Goal: Task Accomplishment & Management: Complete application form

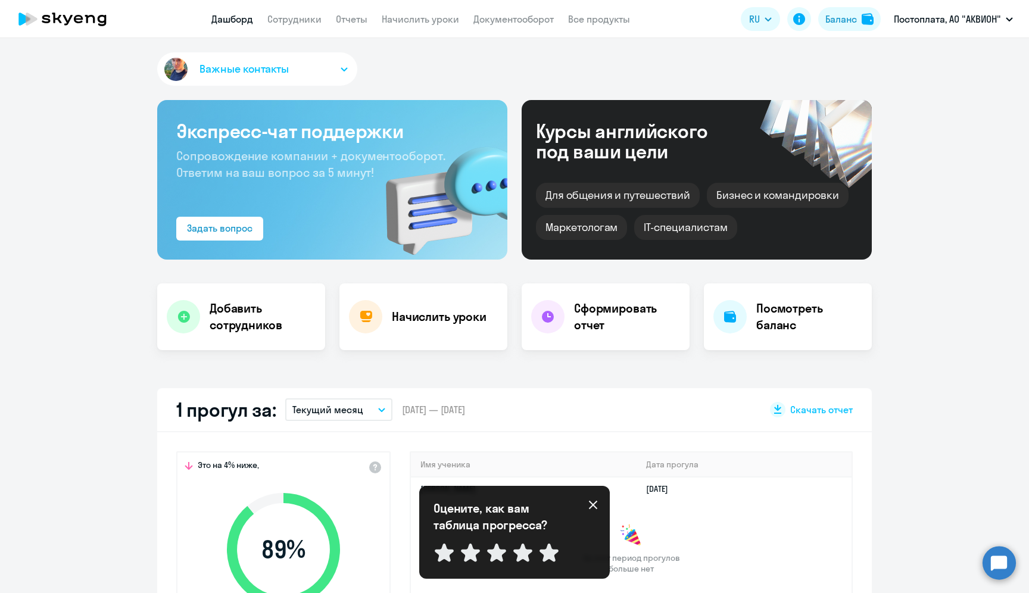
select select "30"
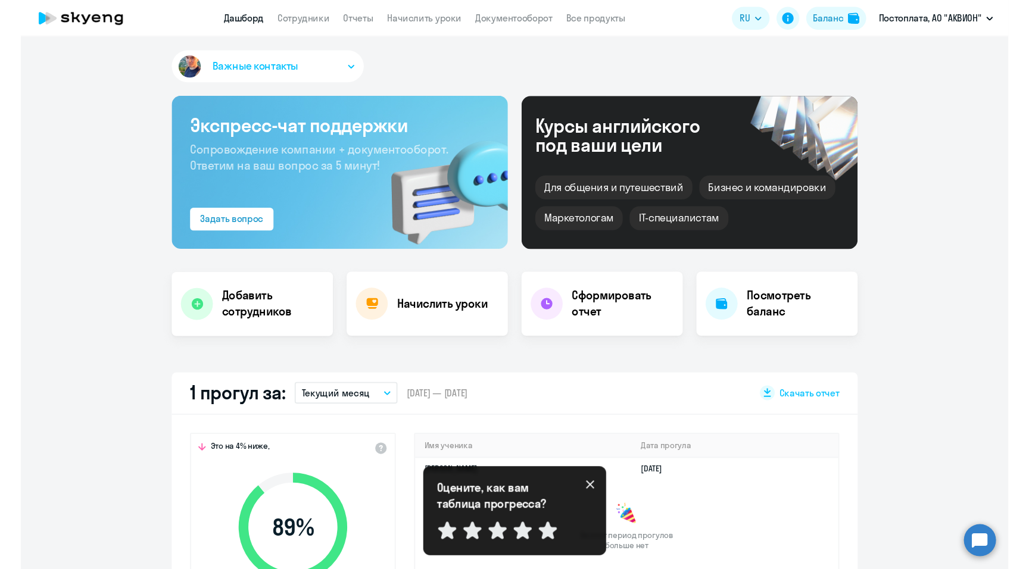
scroll to position [774, 0]
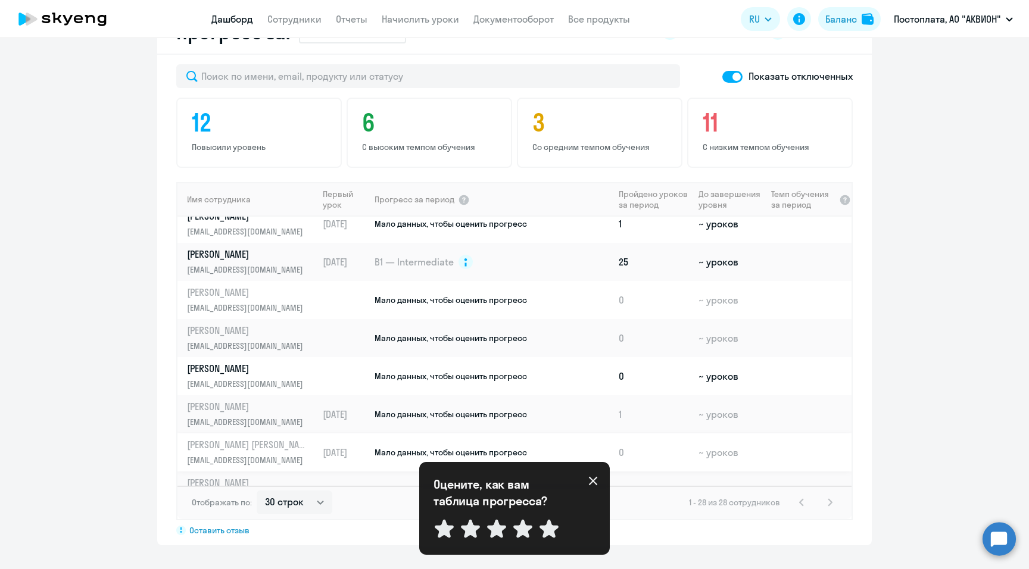
click at [226, 451] on p "[PERSON_NAME] [PERSON_NAME]" at bounding box center [248, 444] width 123 height 13
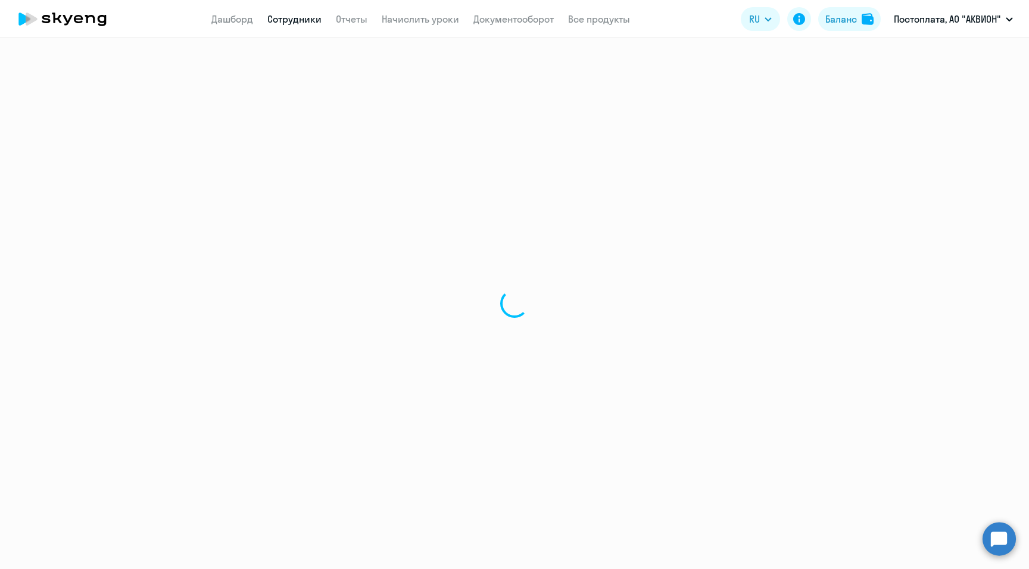
select select "english"
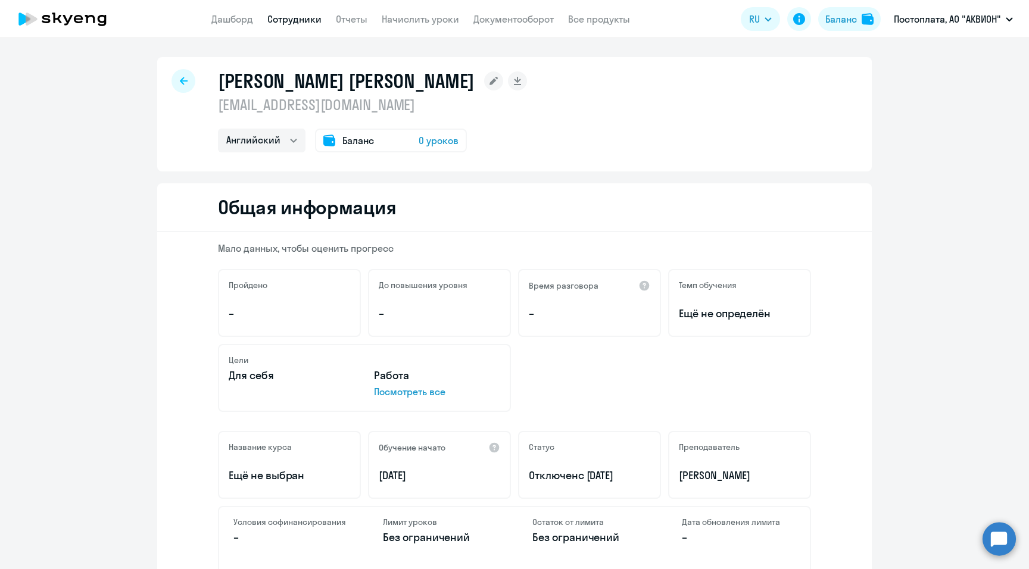
click at [420, 144] on span "0 уроков" at bounding box center [439, 140] width 40 height 14
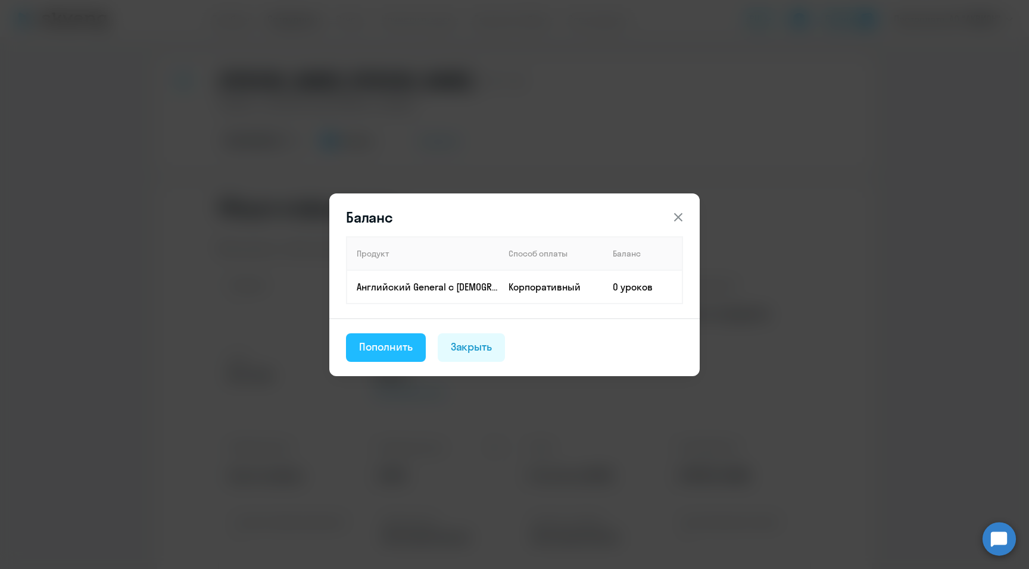
click at [395, 344] on div "Пополнить" at bounding box center [386, 346] width 54 height 15
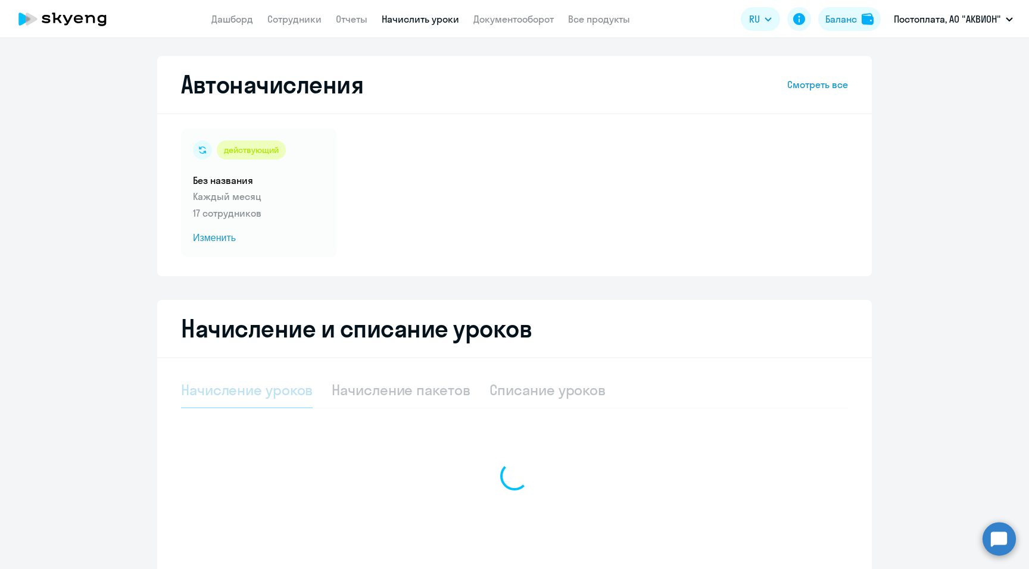
select select "10"
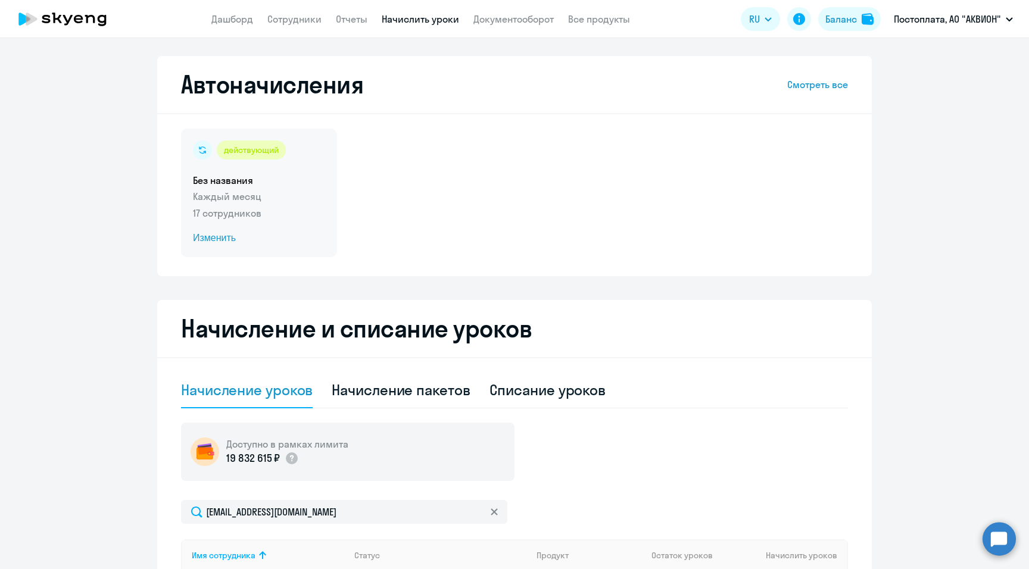
click at [211, 239] on span "Изменить" at bounding box center [259, 238] width 132 height 14
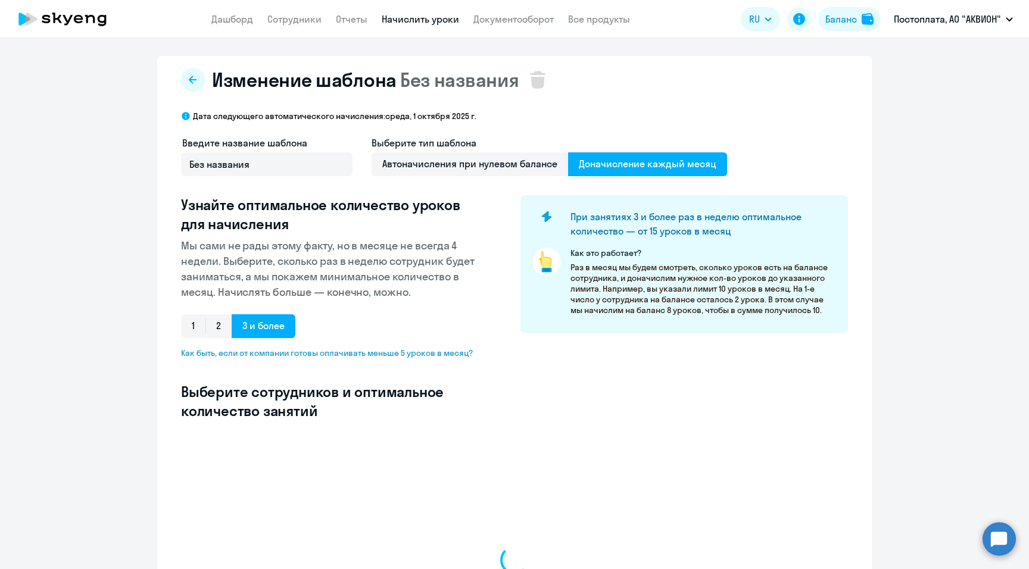
select select "10"
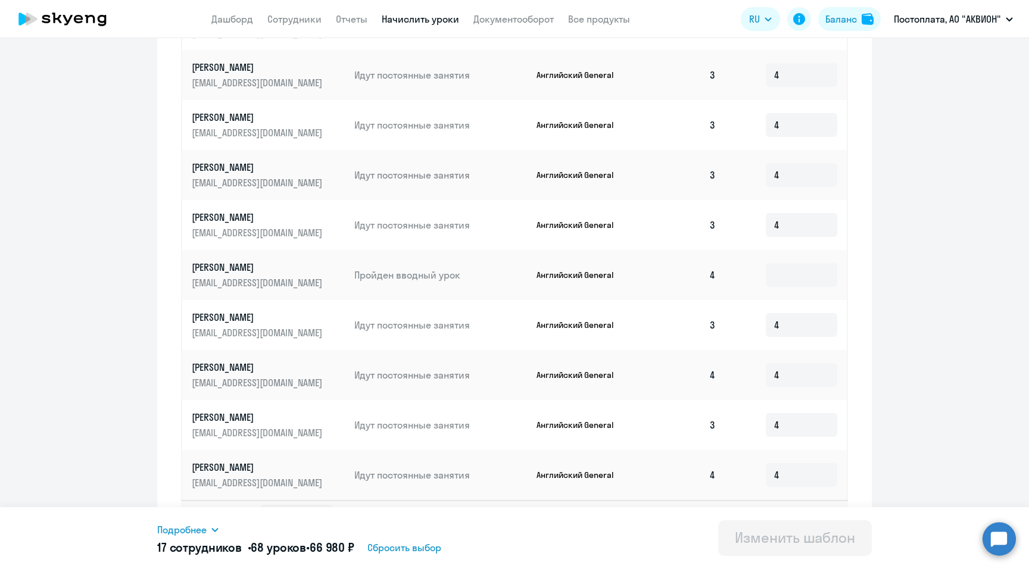
scroll to position [537, 0]
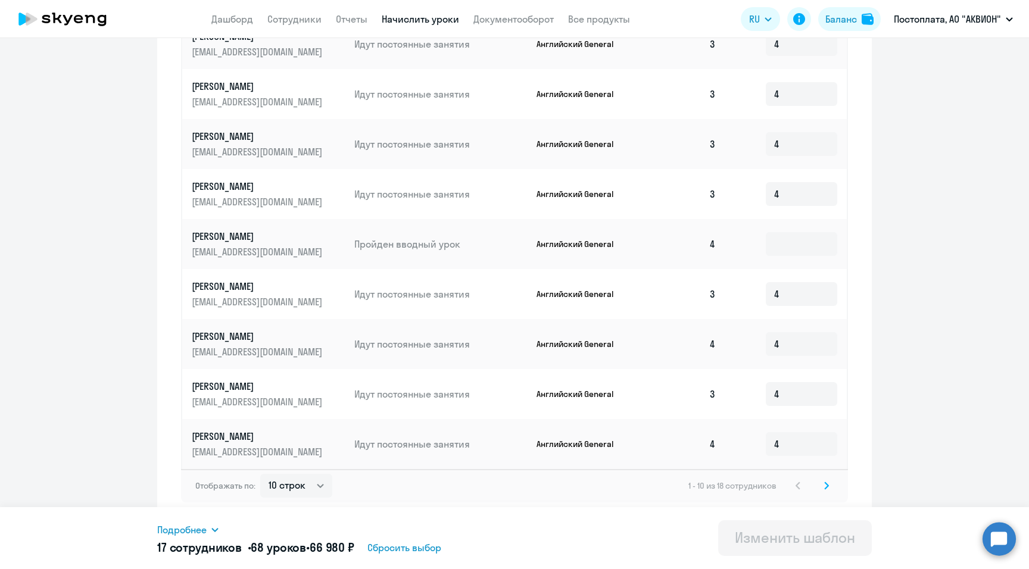
click at [824, 483] on icon at bounding box center [826, 486] width 5 height 8
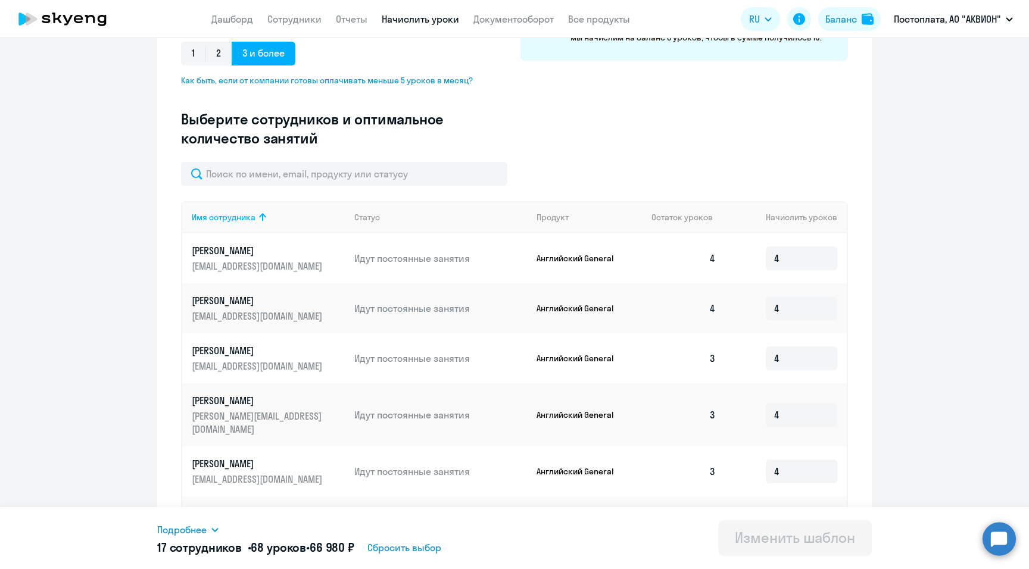
scroll to position [0, 0]
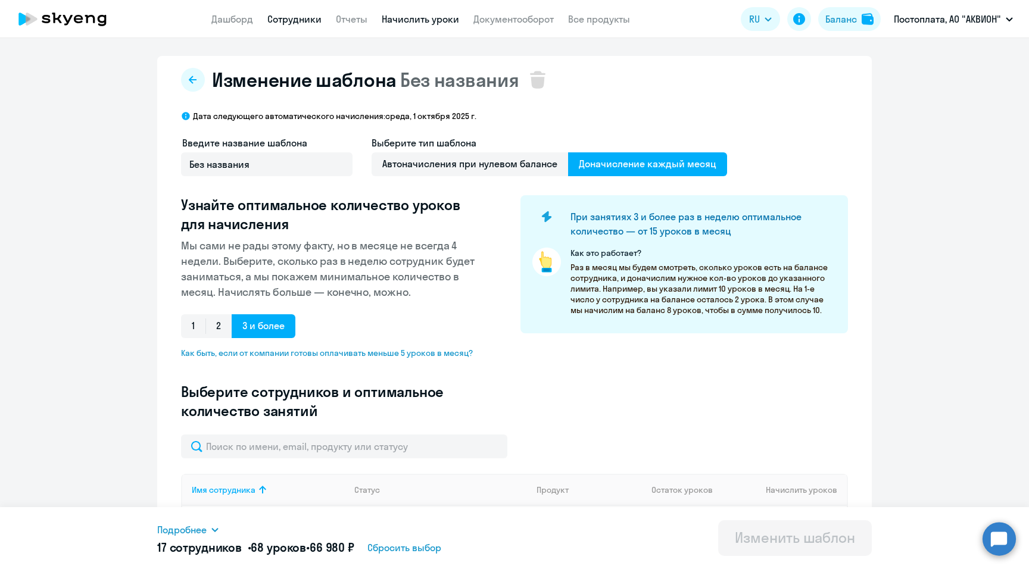
click at [286, 20] on link "Сотрудники" at bounding box center [294, 19] width 54 height 12
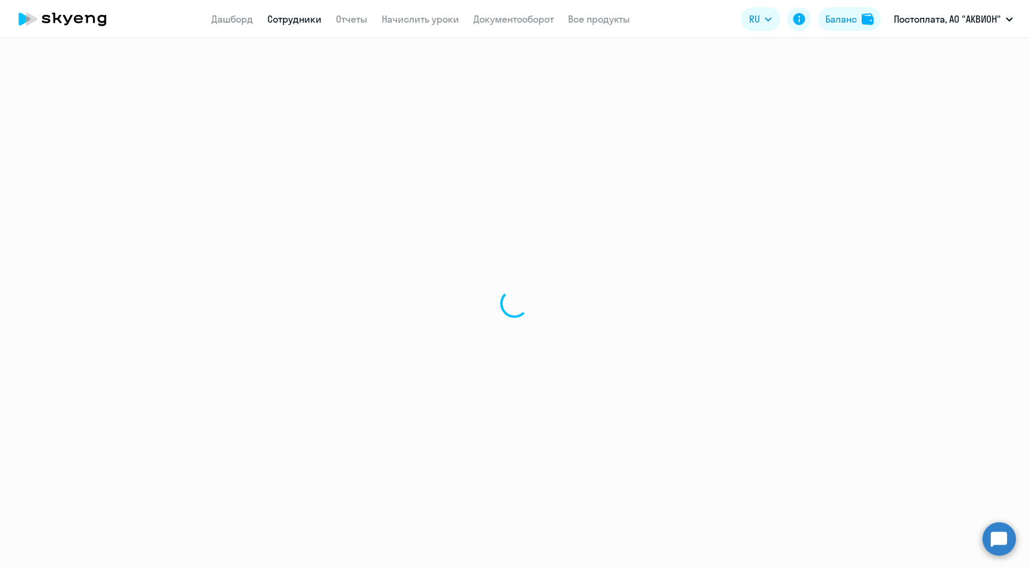
select select "30"
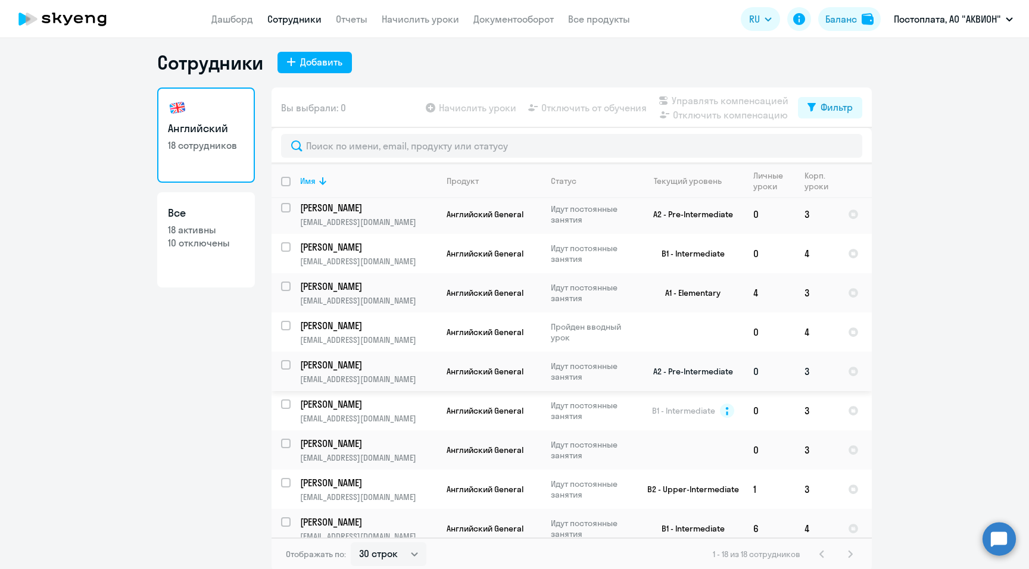
scroll to position [7, 0]
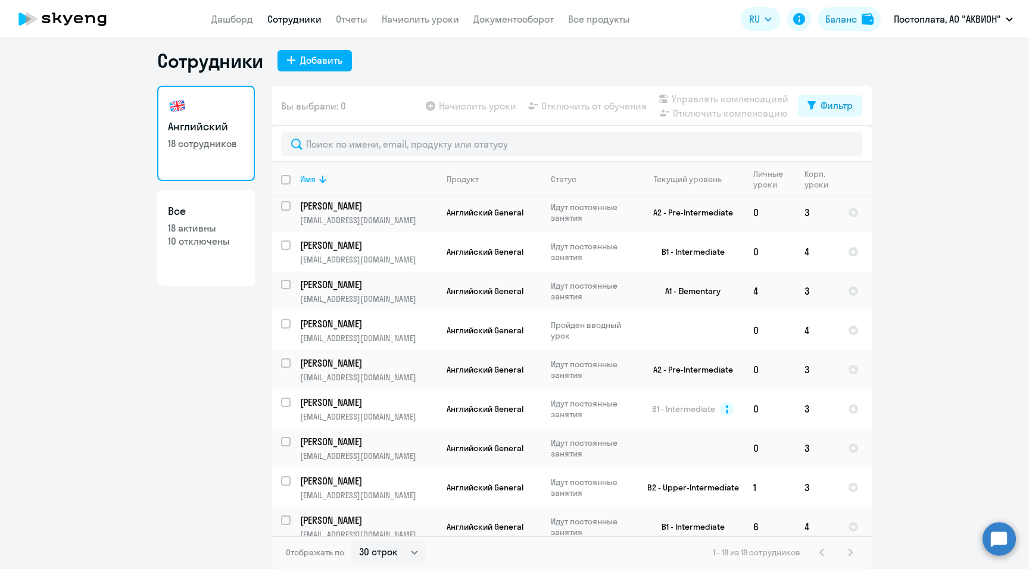
click at [186, 248] on link "Все 18 активны 10 отключены" at bounding box center [206, 238] width 98 height 95
select select "30"
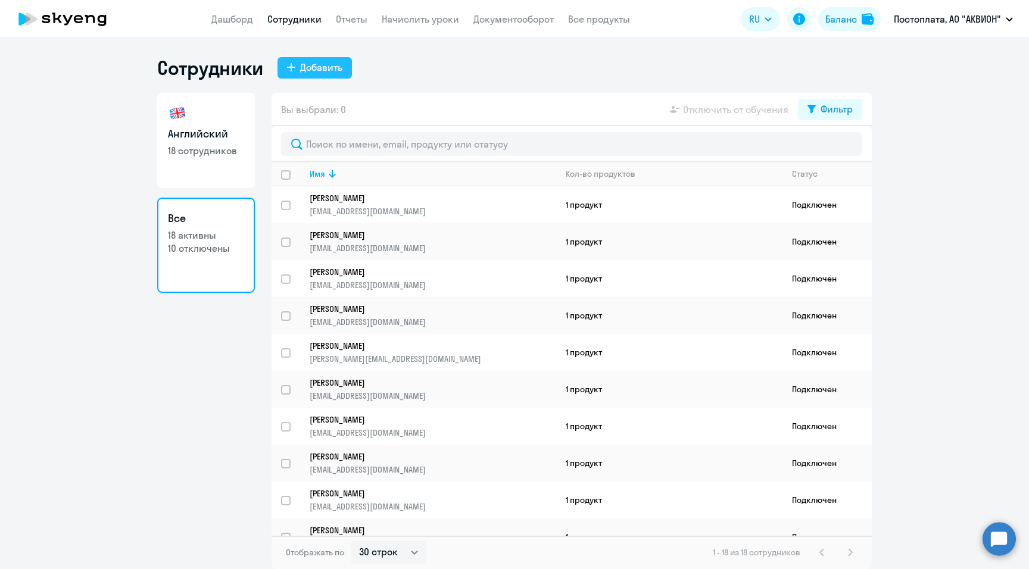
click at [314, 69] on div "Добавить" at bounding box center [321, 67] width 42 height 14
select select "english_adult_not_native_speaker"
select select "3"
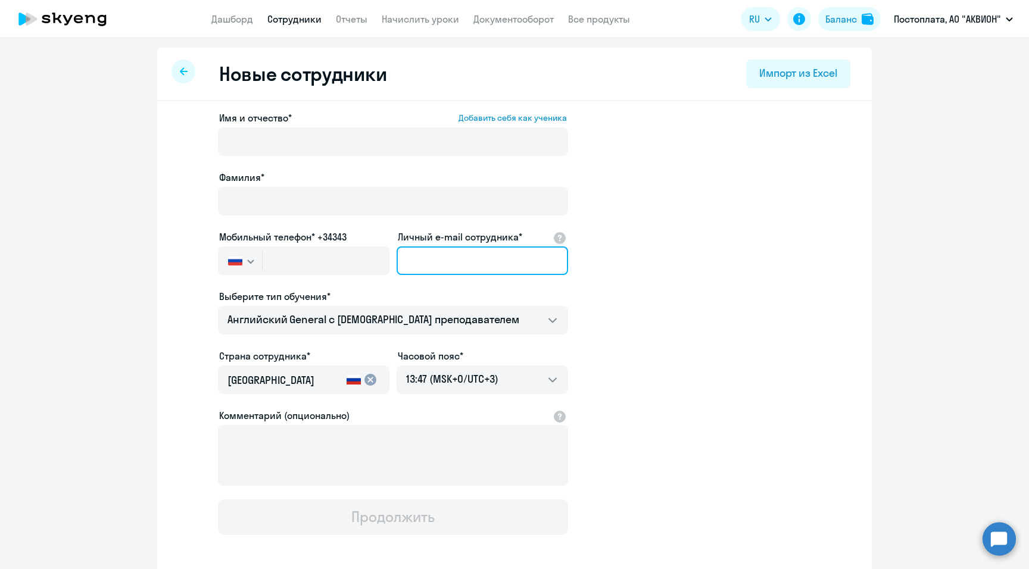
click at [448, 260] on input "Личный e-mail сотрудника*" at bounding box center [483, 261] width 172 height 29
paste input "[EMAIL_ADDRESS][DOMAIN_NAME]"
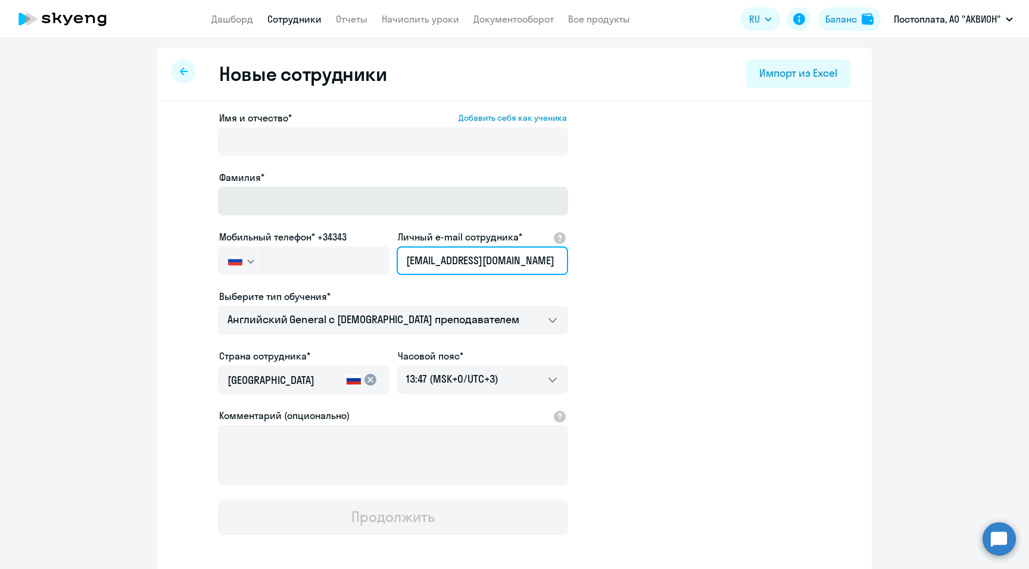
type input "[EMAIL_ADDRESS][DOMAIN_NAME]"
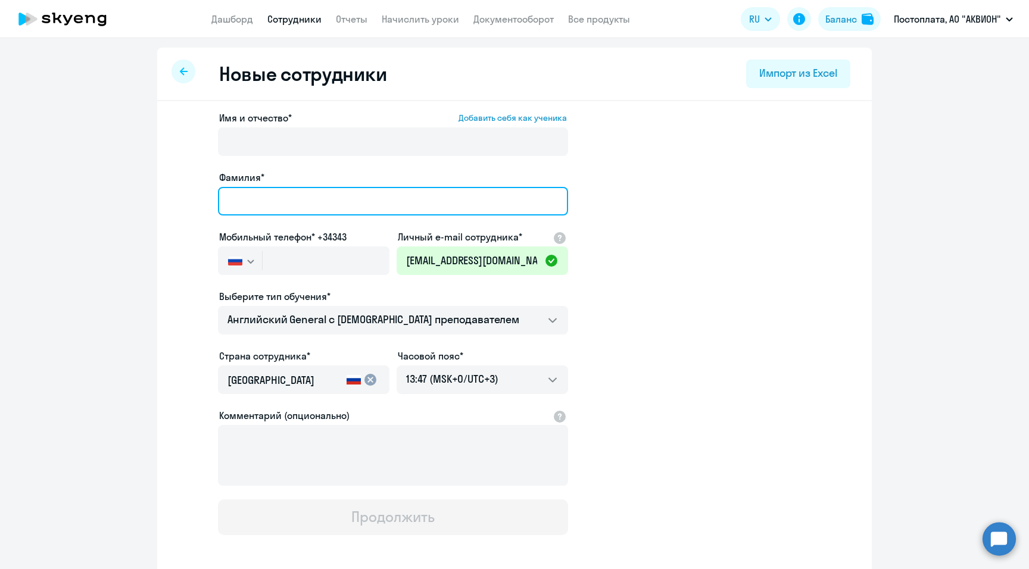
click at [271, 205] on input "Фамилия*" at bounding box center [393, 201] width 350 height 29
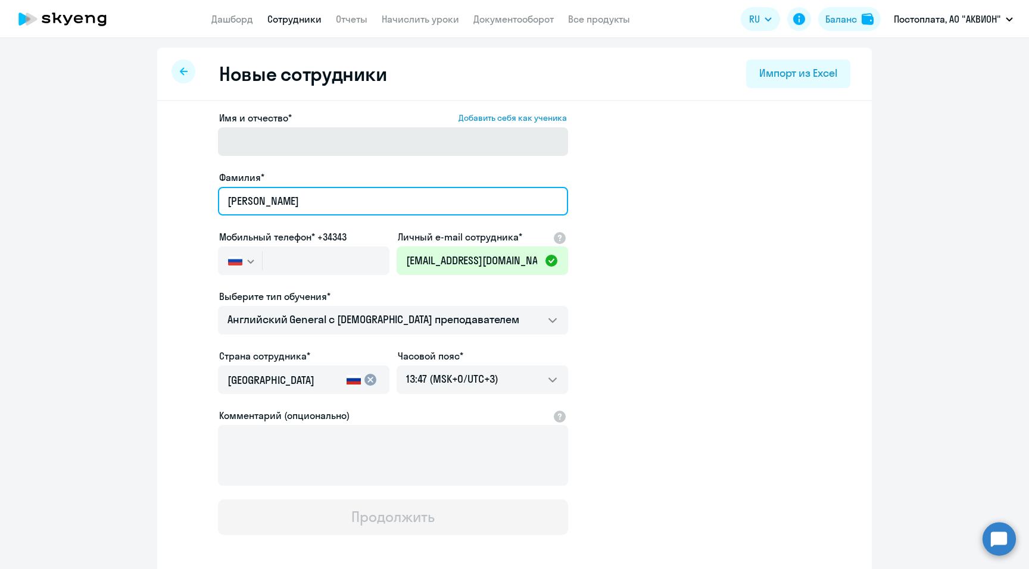
type input "[PERSON_NAME]"
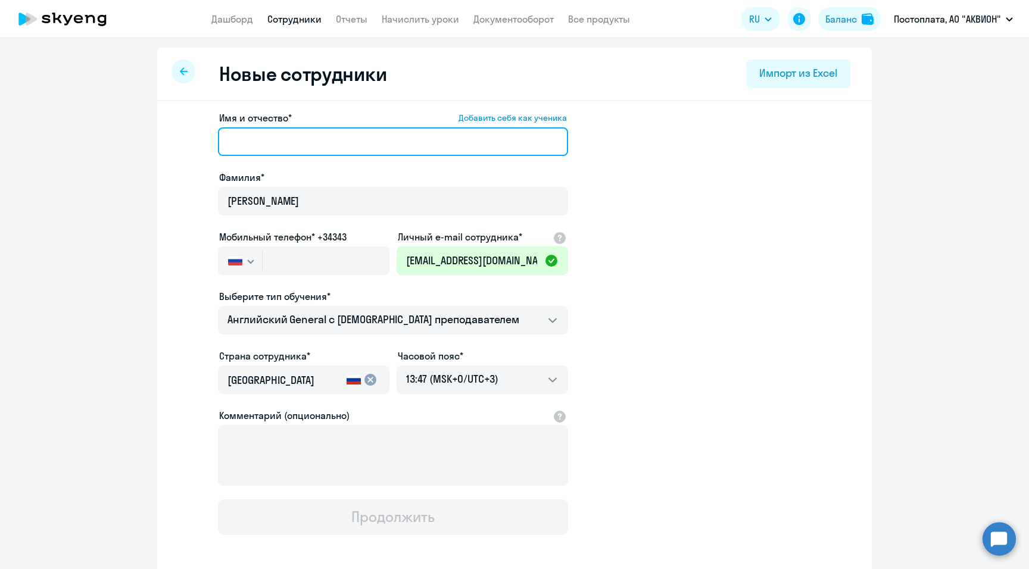
click at [261, 139] on input "Имя и отчество* Добавить себя как ученика" at bounding box center [393, 141] width 350 height 29
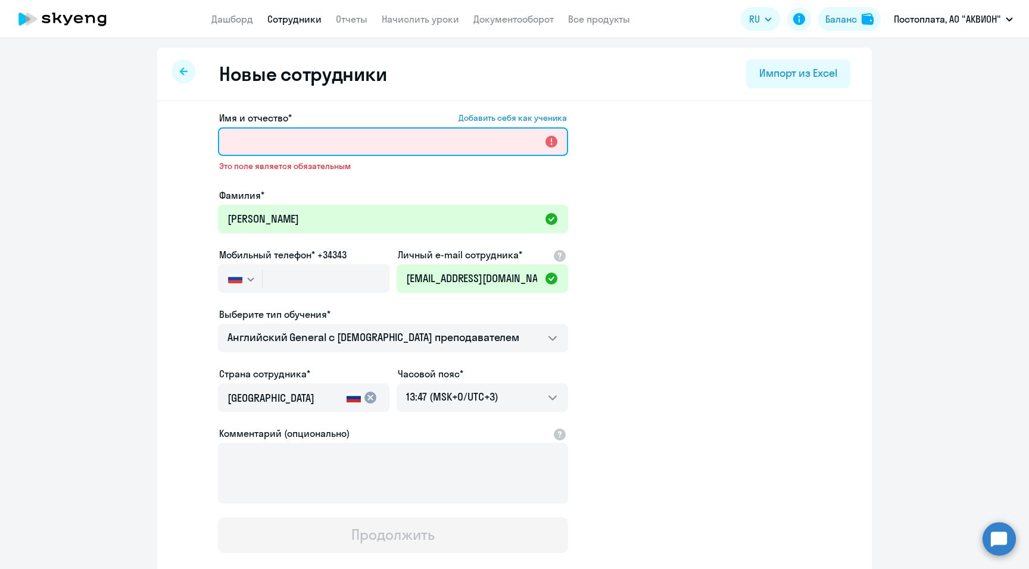
paste input "[PERSON_NAME]"
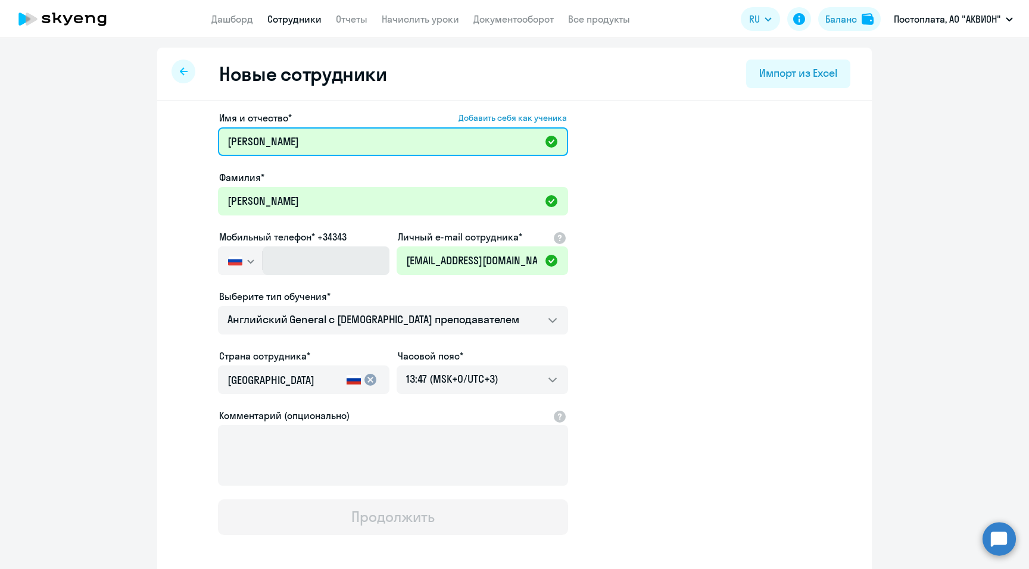
type input "[PERSON_NAME]"
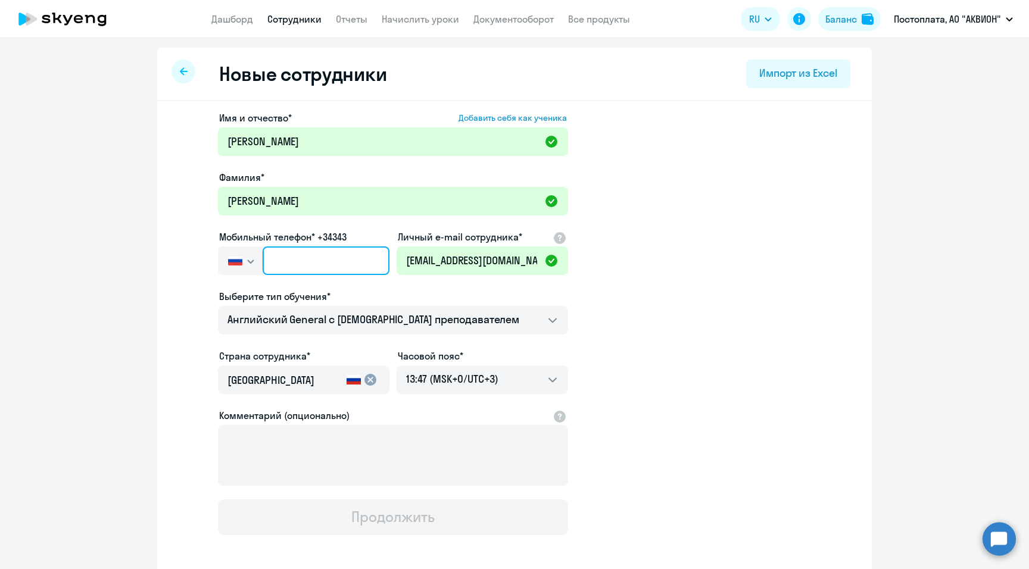
click at [280, 258] on input "text" at bounding box center [326, 261] width 127 height 29
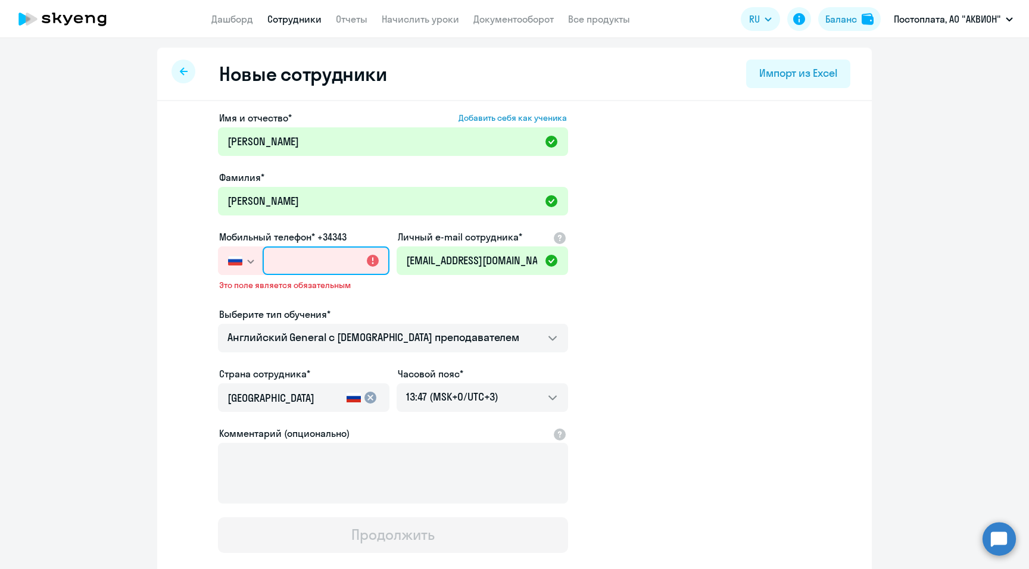
paste input "[PHONE_NUMBER]"
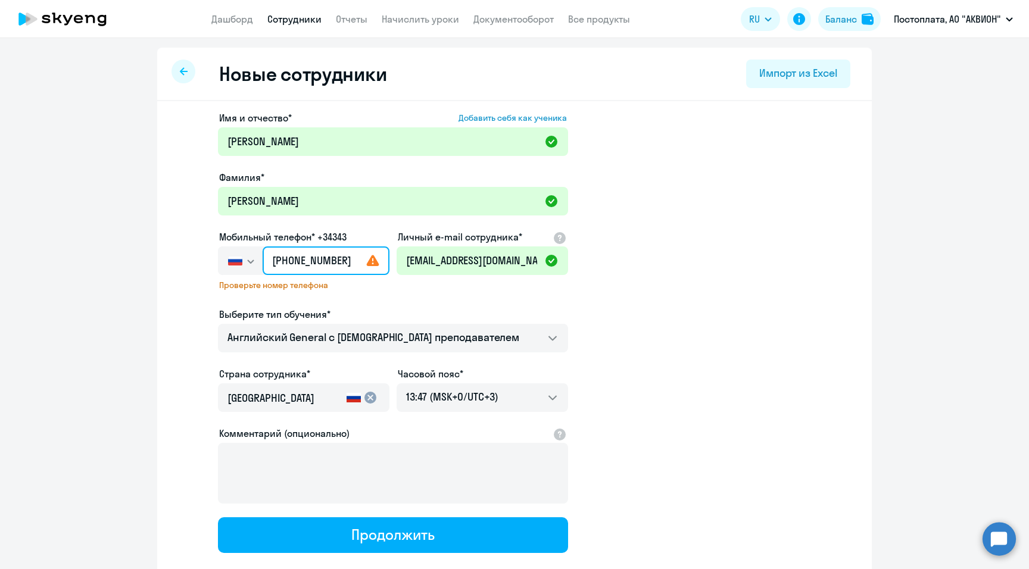
click at [299, 260] on input "[PHONE_NUMBER]" at bounding box center [326, 261] width 127 height 29
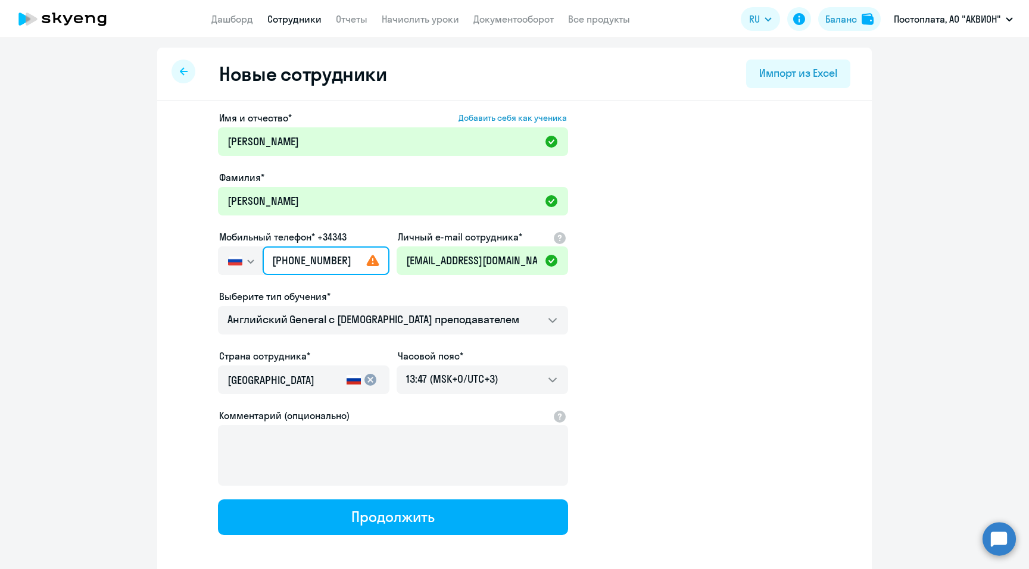
type input "[PHONE_NUMBER]"
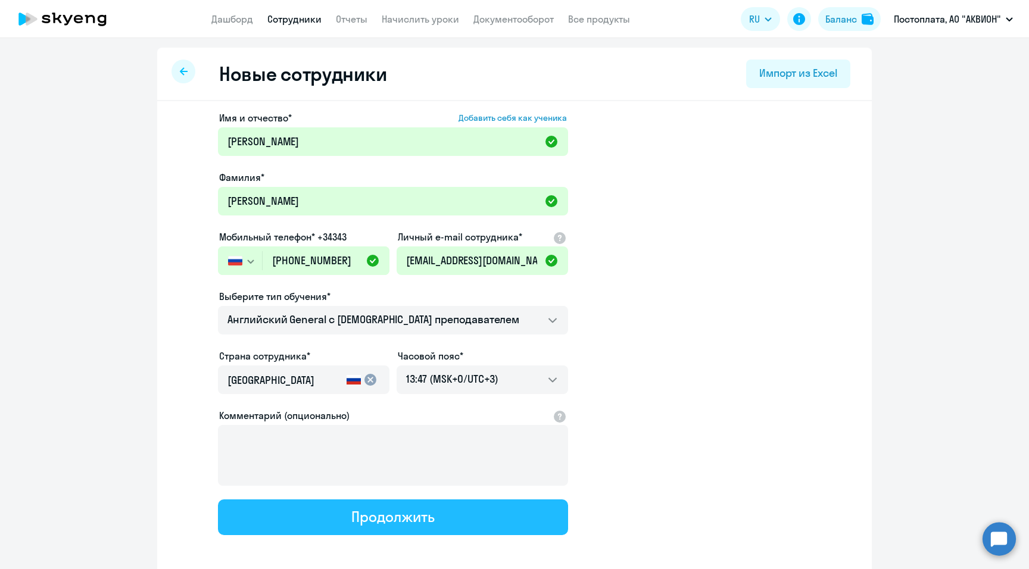
click at [364, 518] on div "Продолжить" at bounding box center [392, 516] width 83 height 19
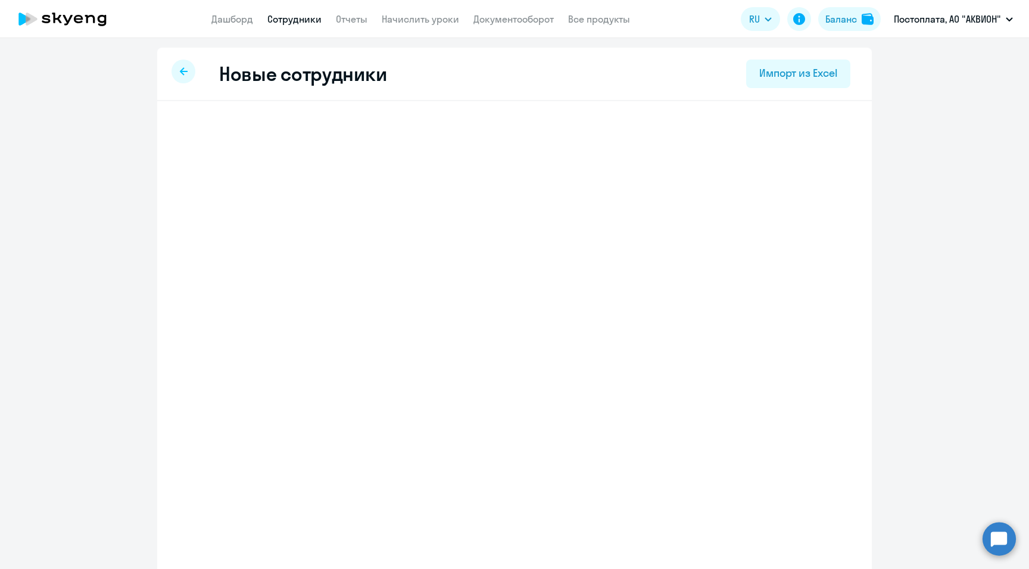
select select "english_adult_not_native_speaker"
select select "3"
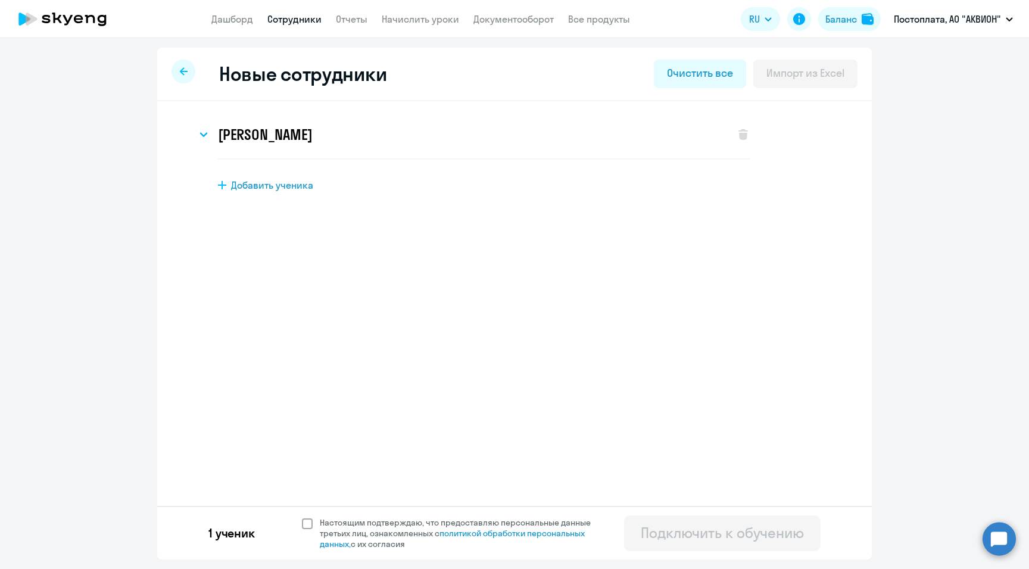
click at [308, 523] on span at bounding box center [307, 524] width 11 height 11
click at [302, 518] on input "Настоящим подтверждаю, что предоставляю персональные данные третьих лиц, ознако…" at bounding box center [301, 517] width 1 height 1
checkbox input "true"
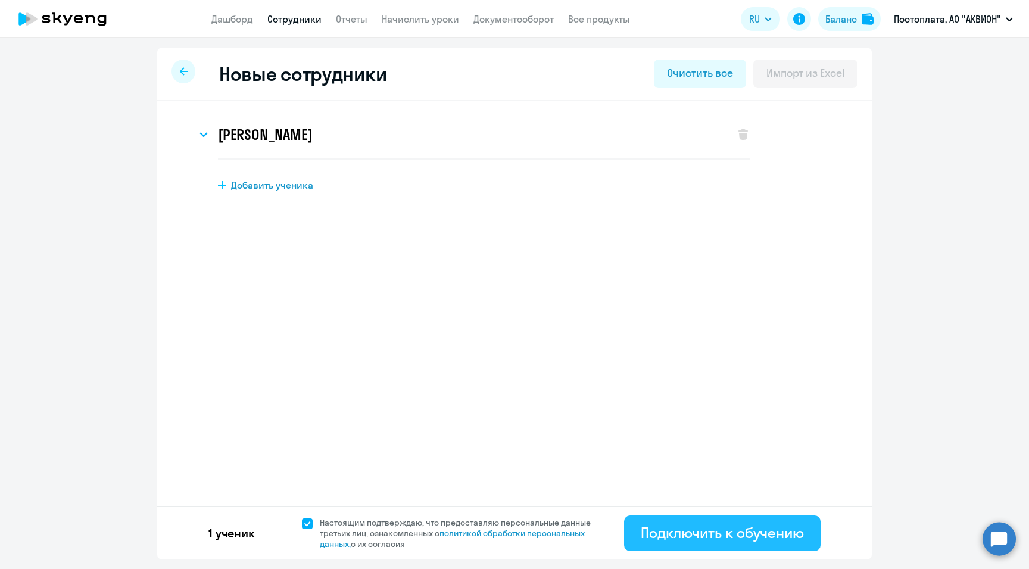
click at [713, 533] on div "Подключить к обучению" at bounding box center [722, 532] width 163 height 19
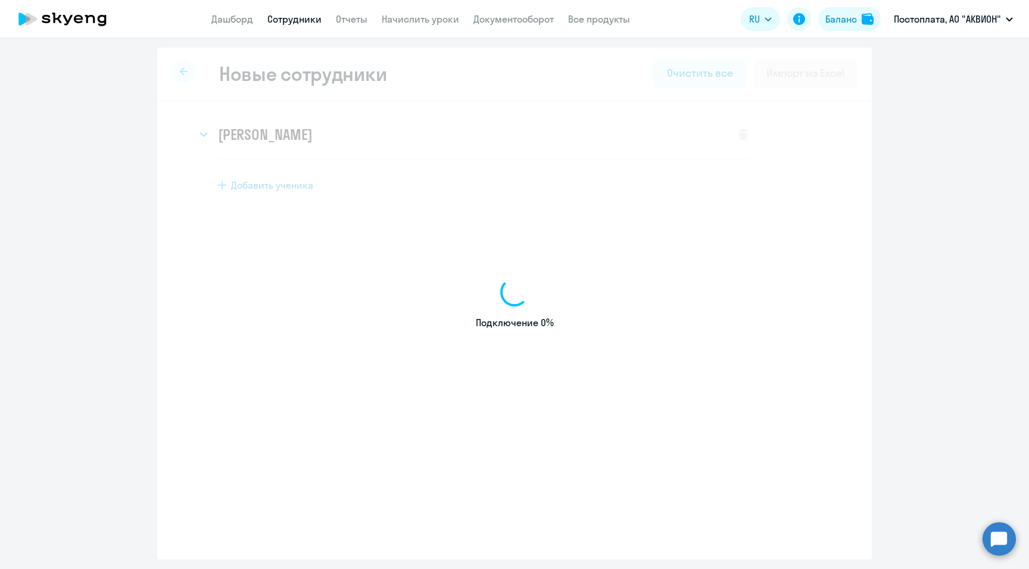
select select "english_adult_not_native_speaker"
select select "3"
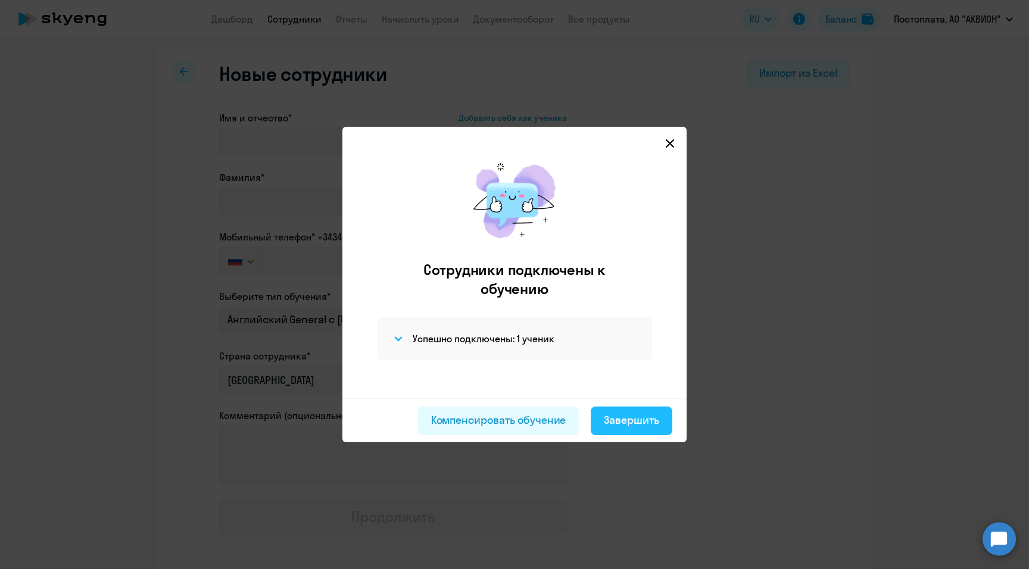
click at [618, 417] on div "Завершить" at bounding box center [631, 420] width 55 height 15
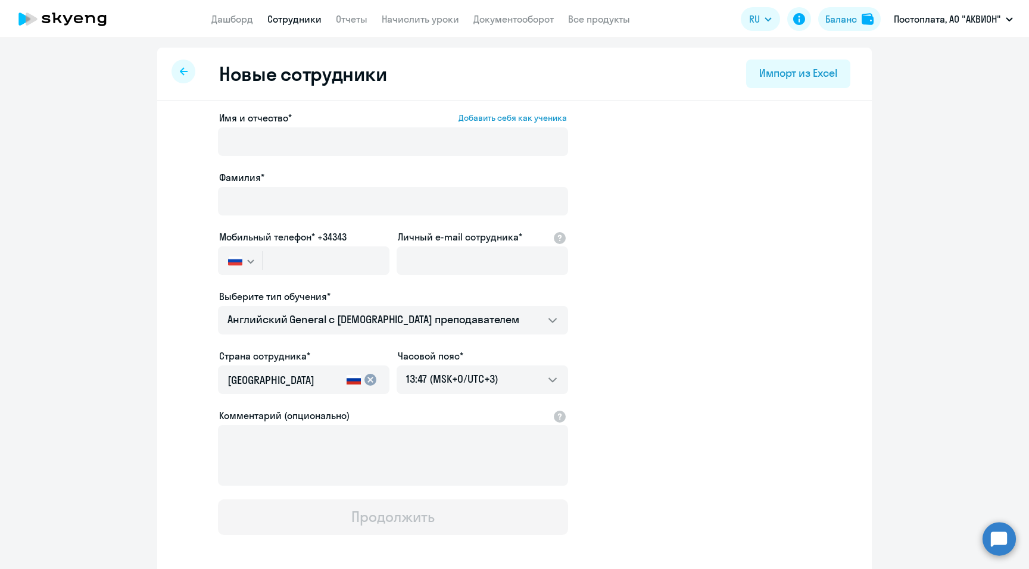
select select "30"
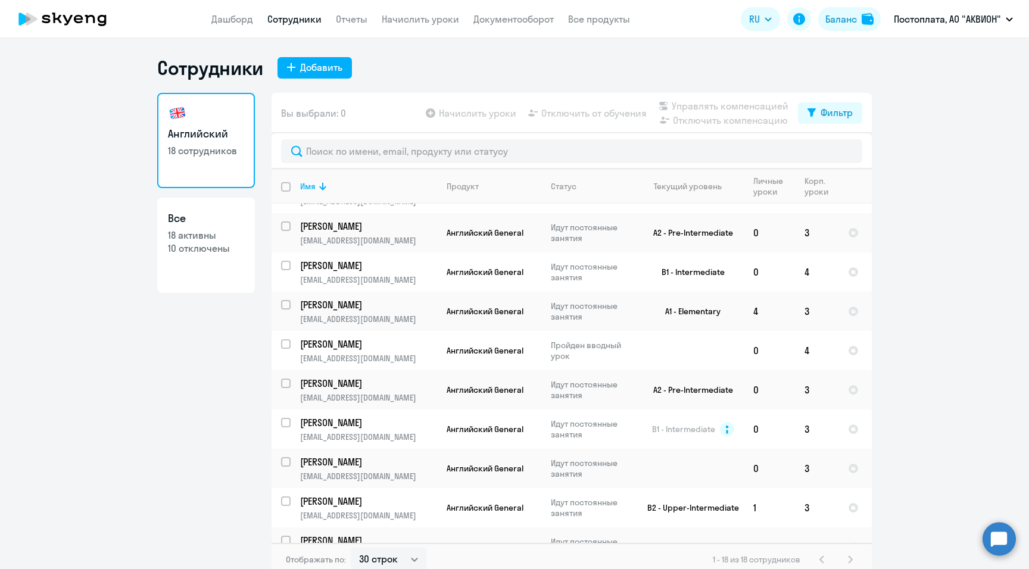
scroll to position [368, 0]
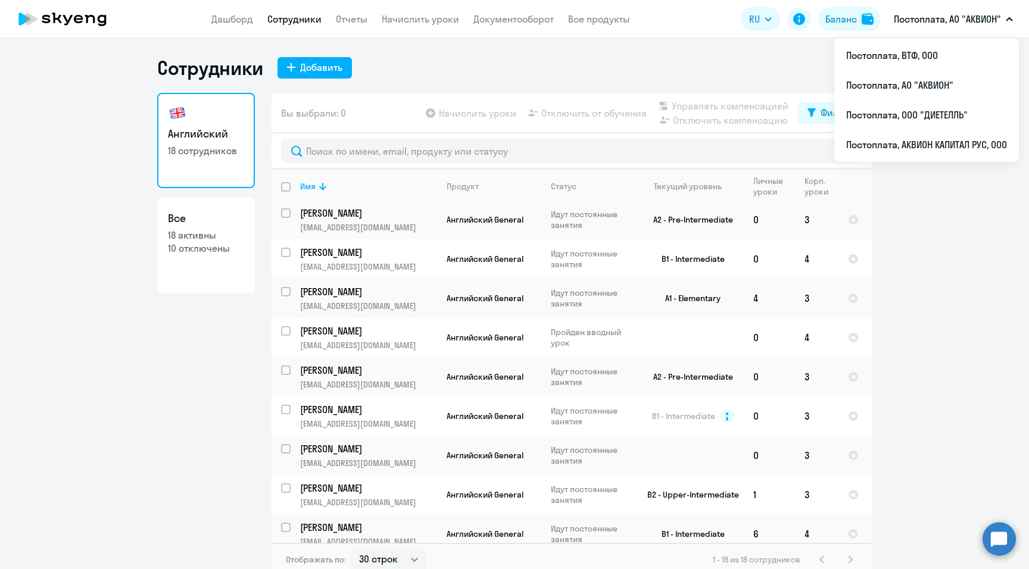
click at [996, 21] on p "Постоплата, АО "АКВИОН"" at bounding box center [947, 19] width 107 height 14
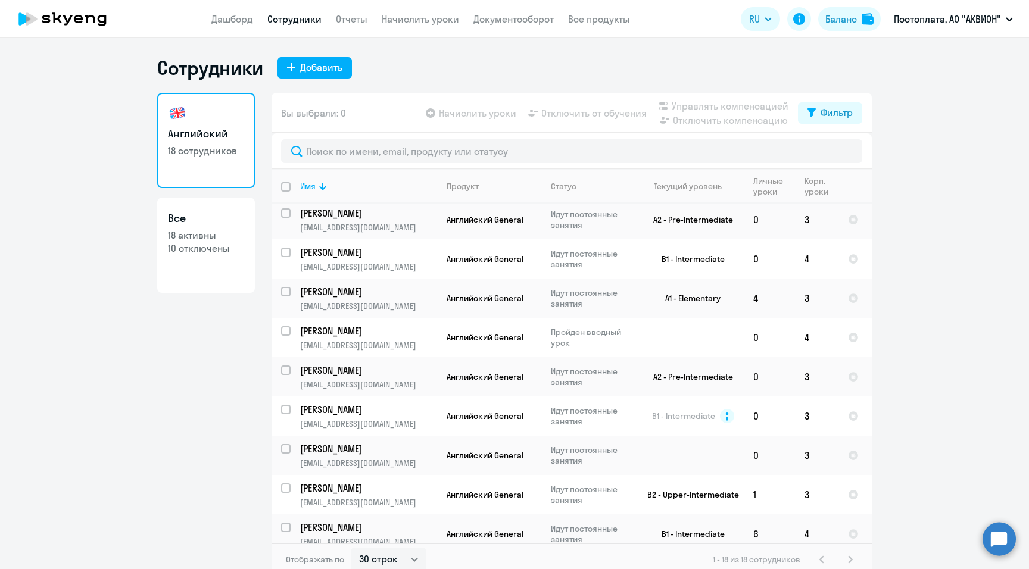
click at [985, 13] on p "Постоплата, АО "АКВИОН"" at bounding box center [947, 19] width 107 height 14
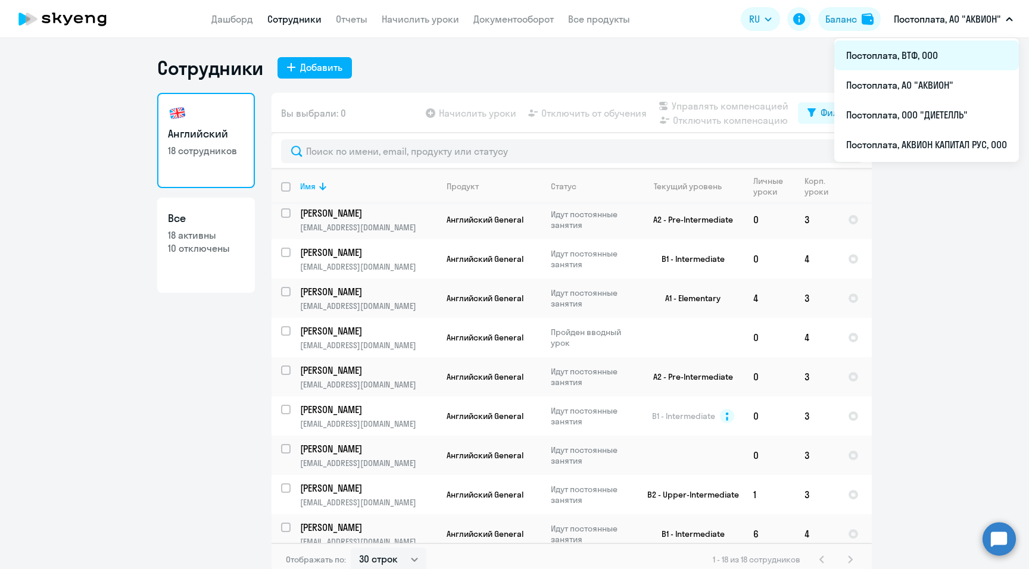
click at [877, 55] on li "Постоплата, ВТФ, ООО" at bounding box center [926, 55] width 185 height 30
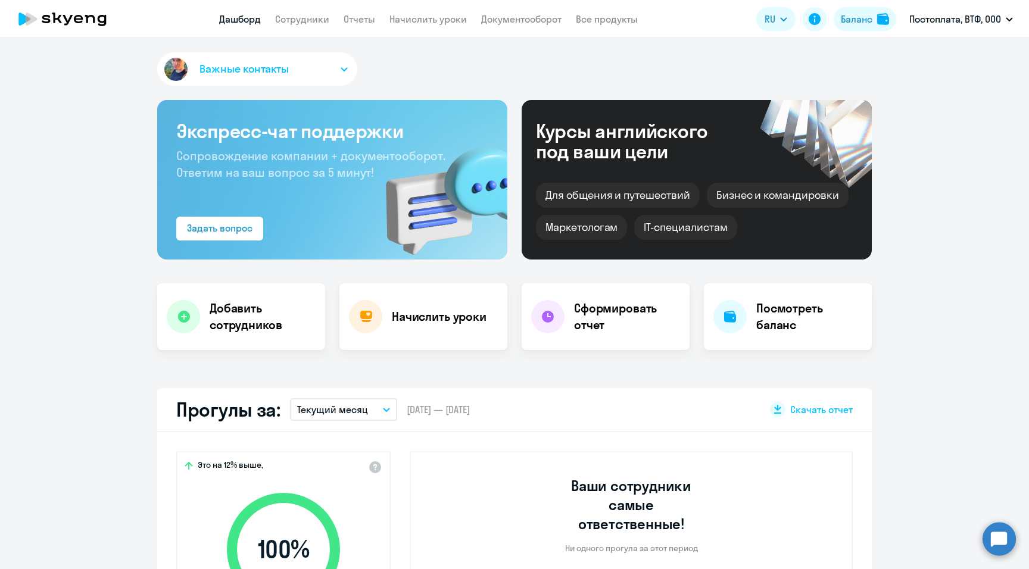
select select "30"
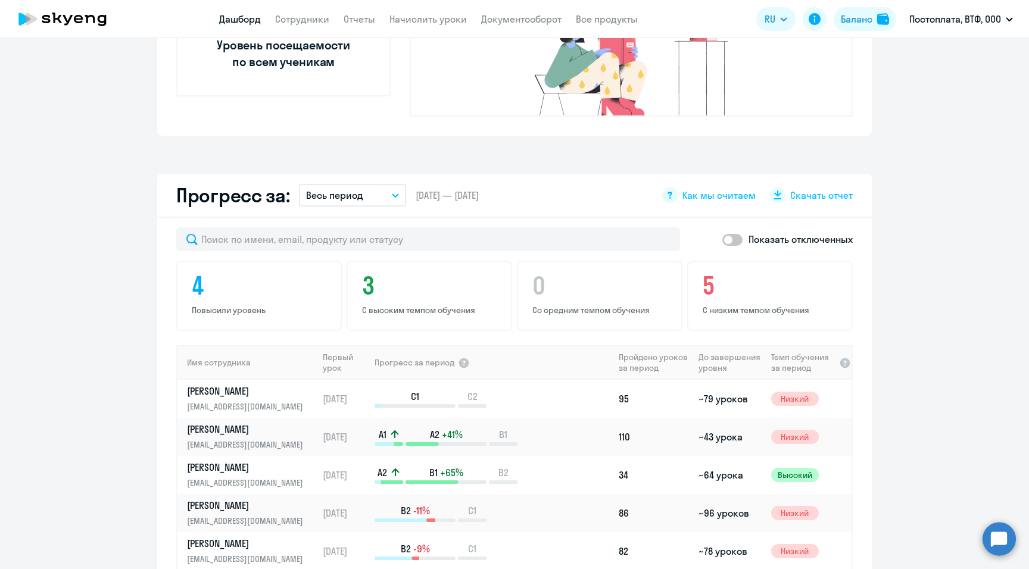
scroll to position [570, 0]
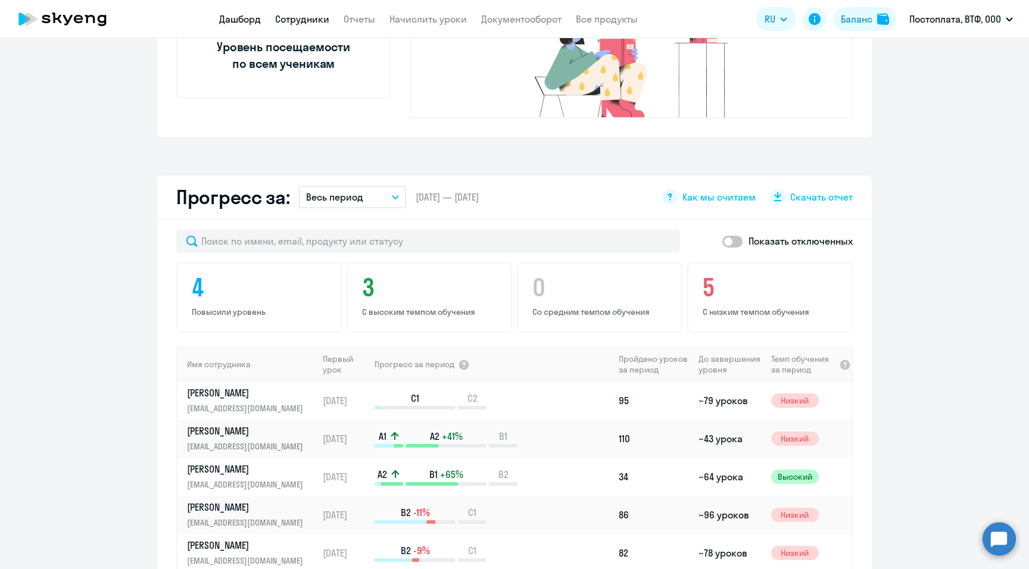
click at [307, 19] on link "Сотрудники" at bounding box center [302, 19] width 54 height 12
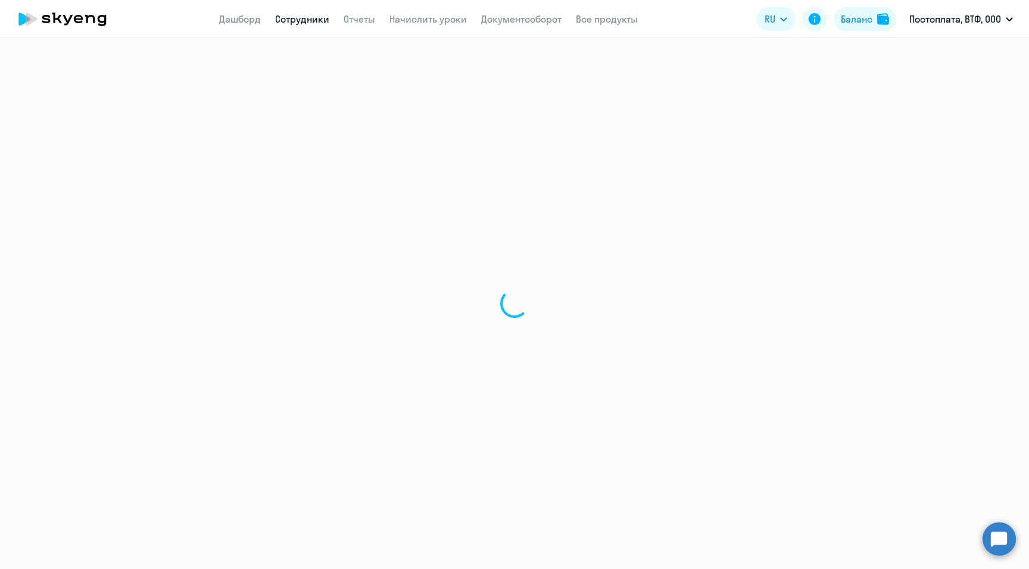
select select "30"
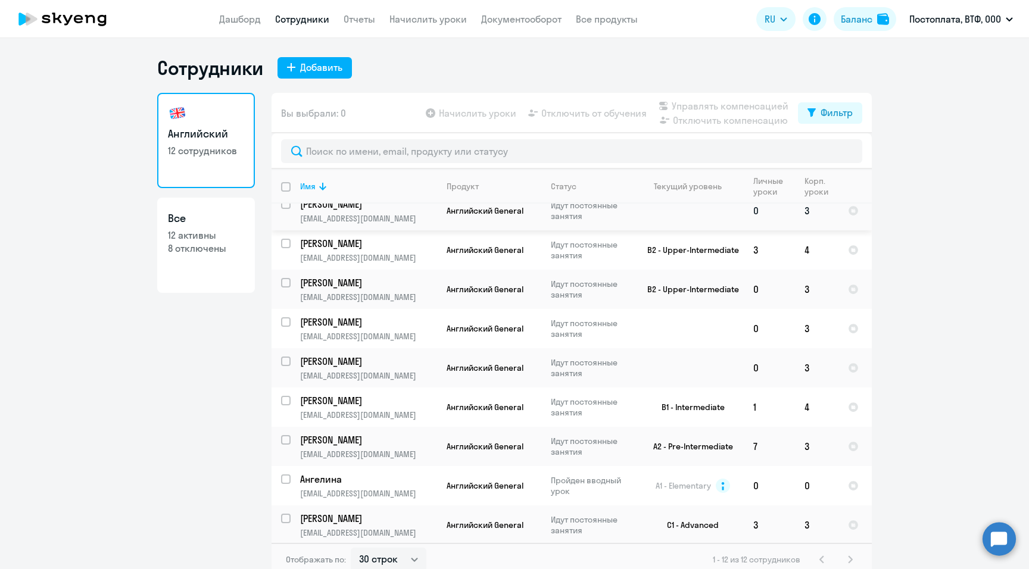
scroll to position [132, 0]
click at [286, 477] on input "select row 3867508" at bounding box center [293, 485] width 24 height 24
checkbox input "true"
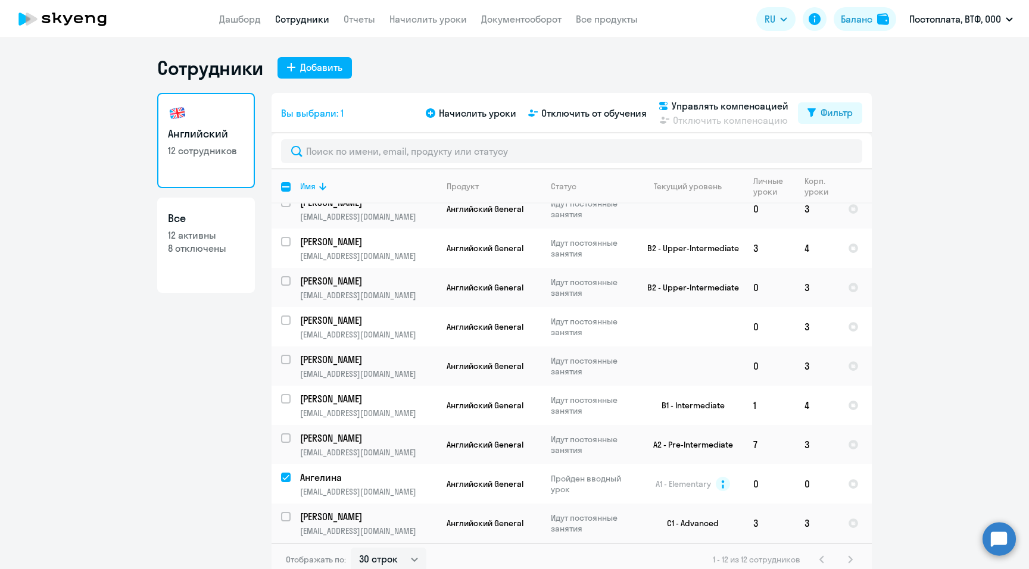
click at [185, 130] on h3 "Английский" at bounding box center [206, 133] width 76 height 15
click at [727, 106] on span "Управлять компенсацией" at bounding box center [730, 106] width 117 height 14
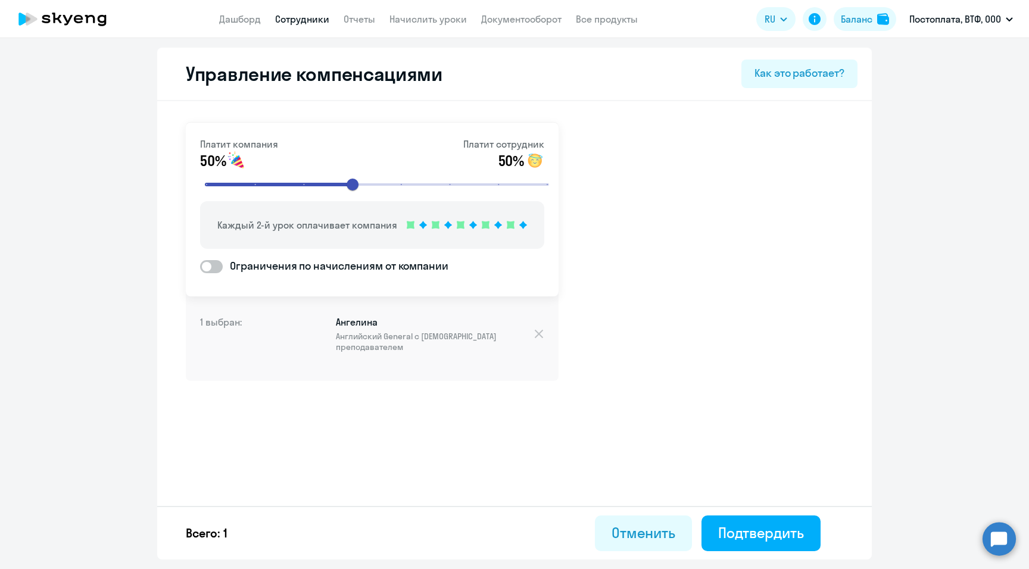
click at [299, 18] on link "Сотрудники" at bounding box center [302, 19] width 54 height 12
select select "30"
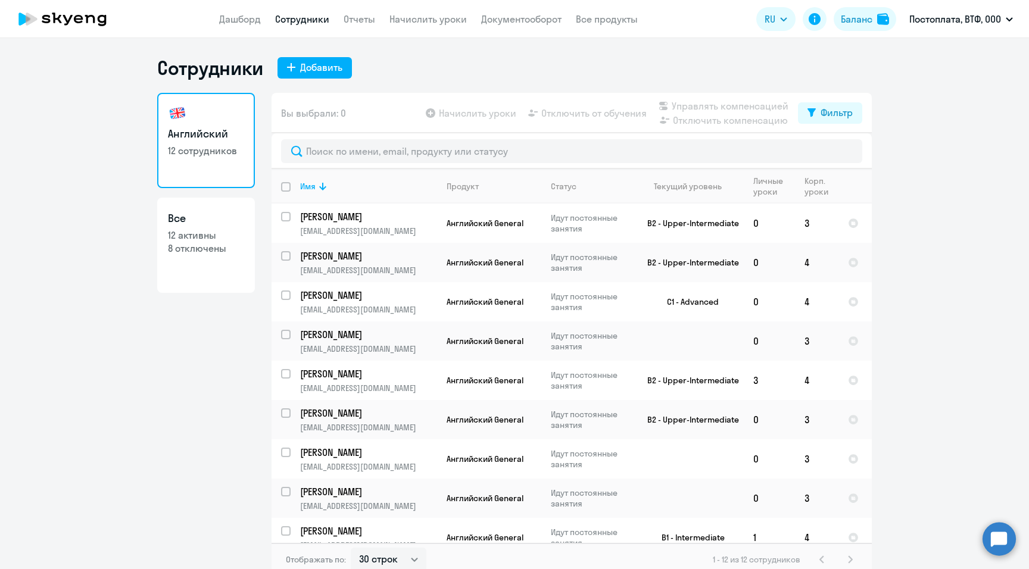
click at [185, 141] on h3 "Английский" at bounding box center [206, 133] width 76 height 15
click at [414, 21] on link "Начислить уроки" at bounding box center [427, 19] width 77 height 12
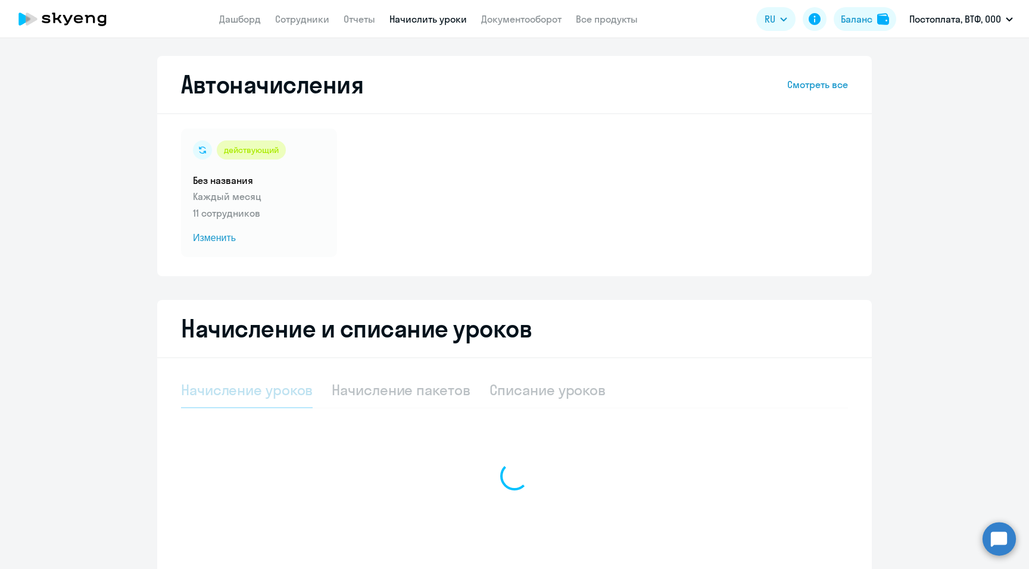
select select "10"
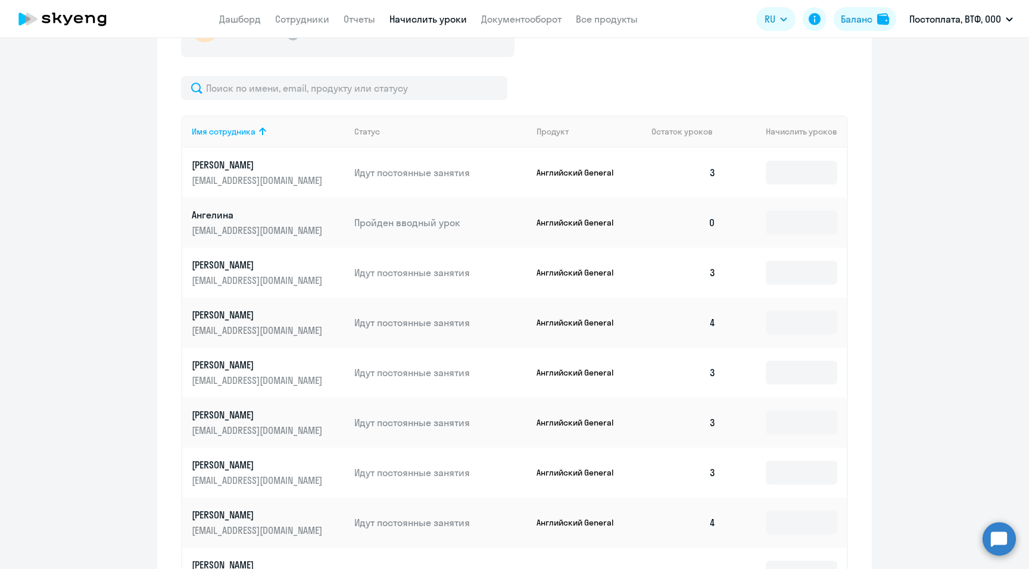
scroll to position [457, 0]
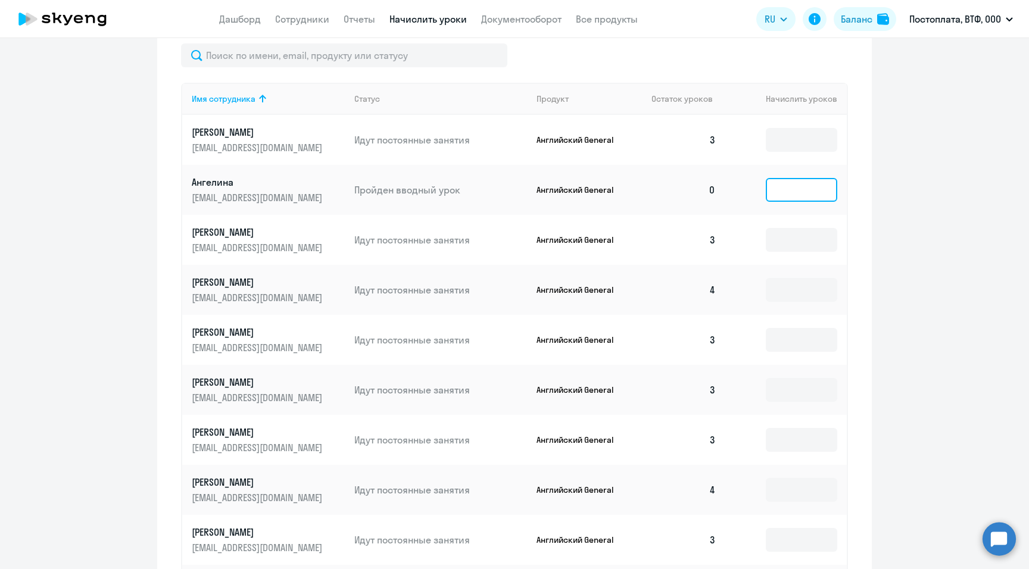
click at [793, 194] on input at bounding box center [801, 190] width 71 height 24
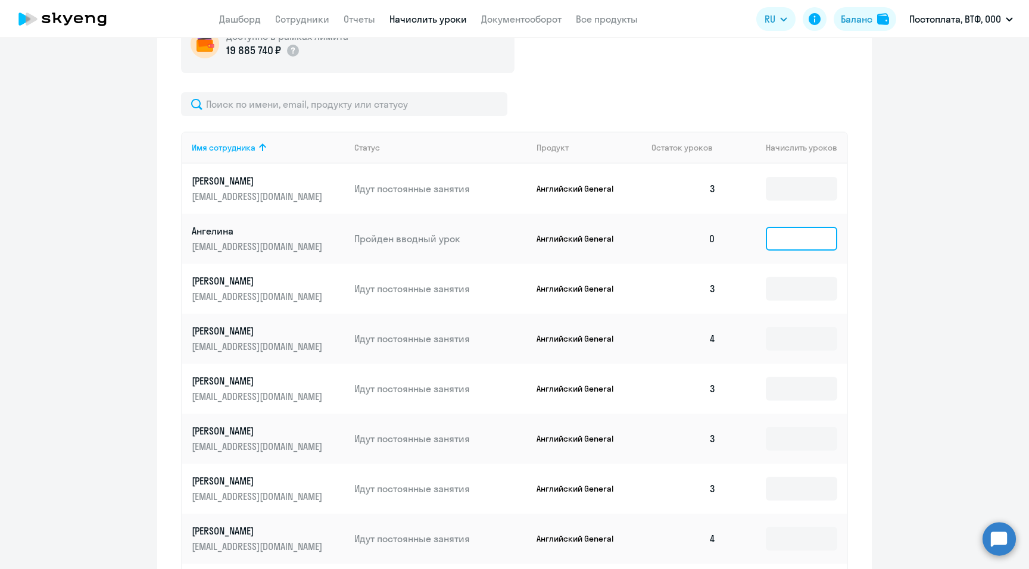
scroll to position [227, 0]
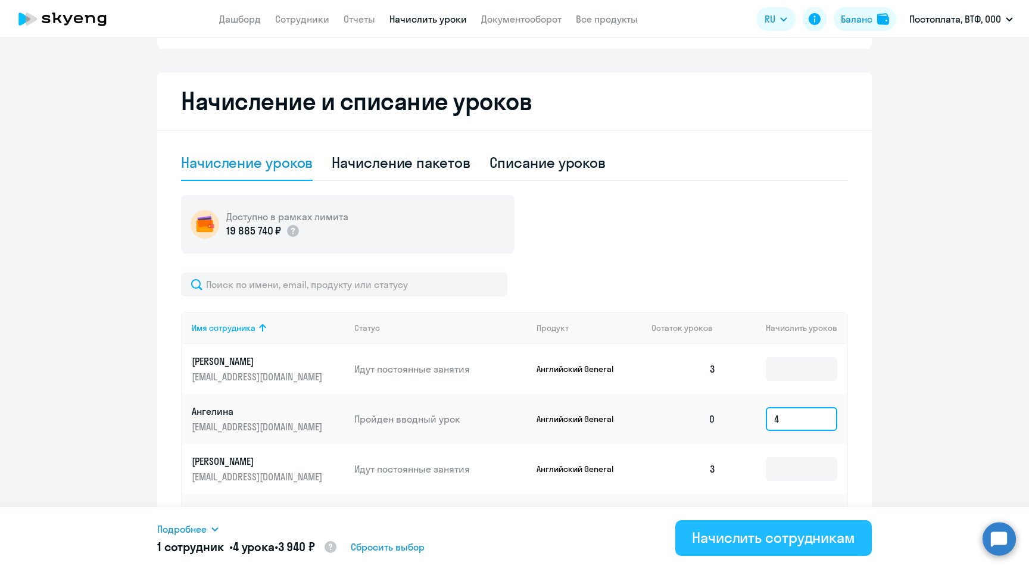
type input "4"
click at [739, 537] on div "Начислить сотрудникам" at bounding box center [773, 537] width 163 height 19
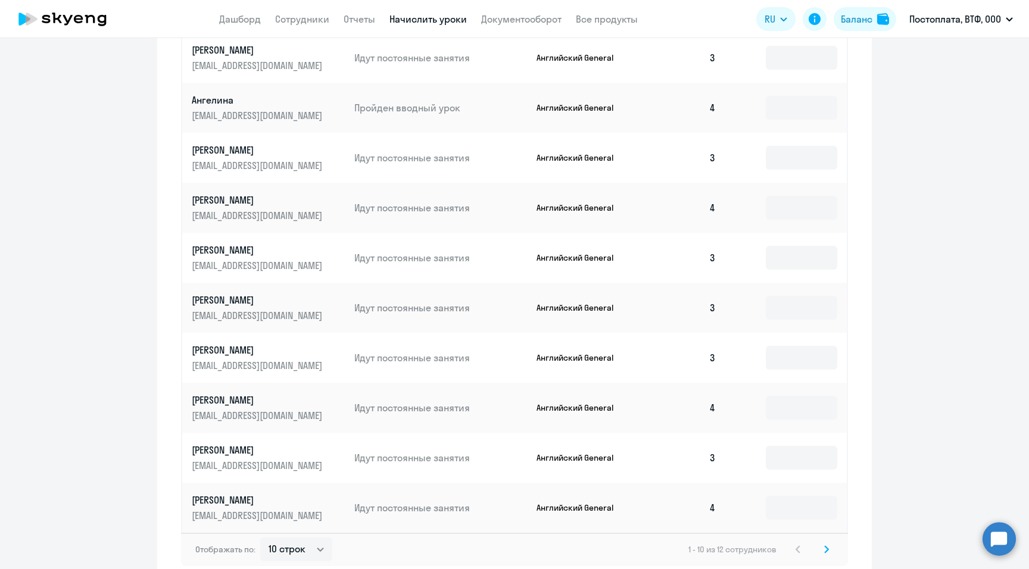
scroll to position [603, 0]
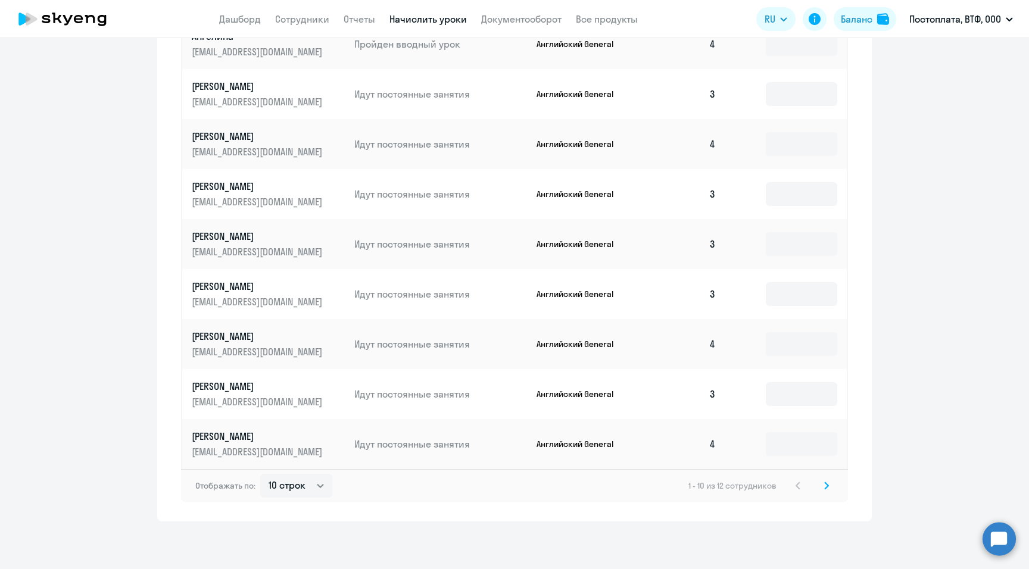
click at [824, 483] on icon at bounding box center [826, 486] width 5 height 8
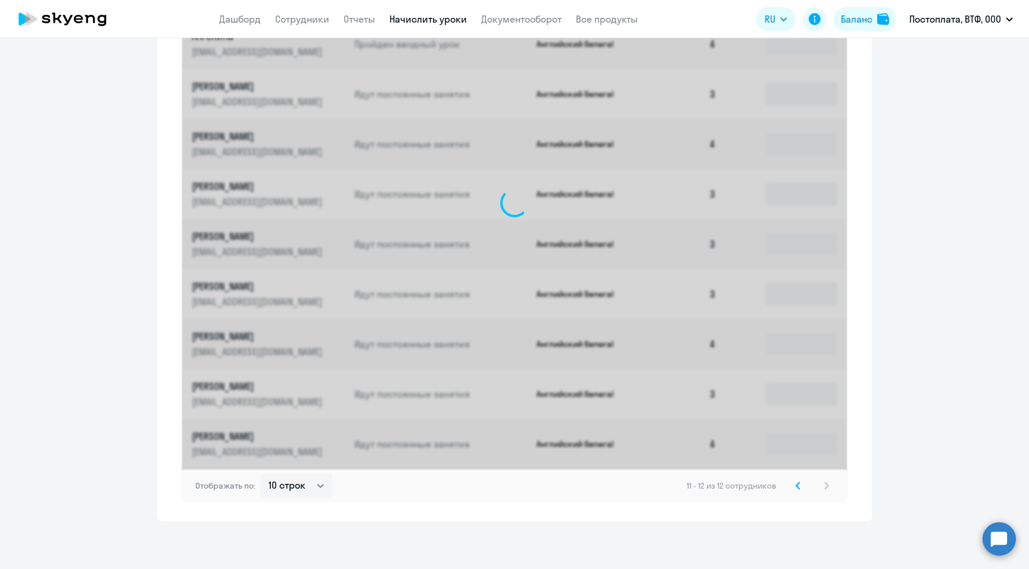
scroll to position [249, 0]
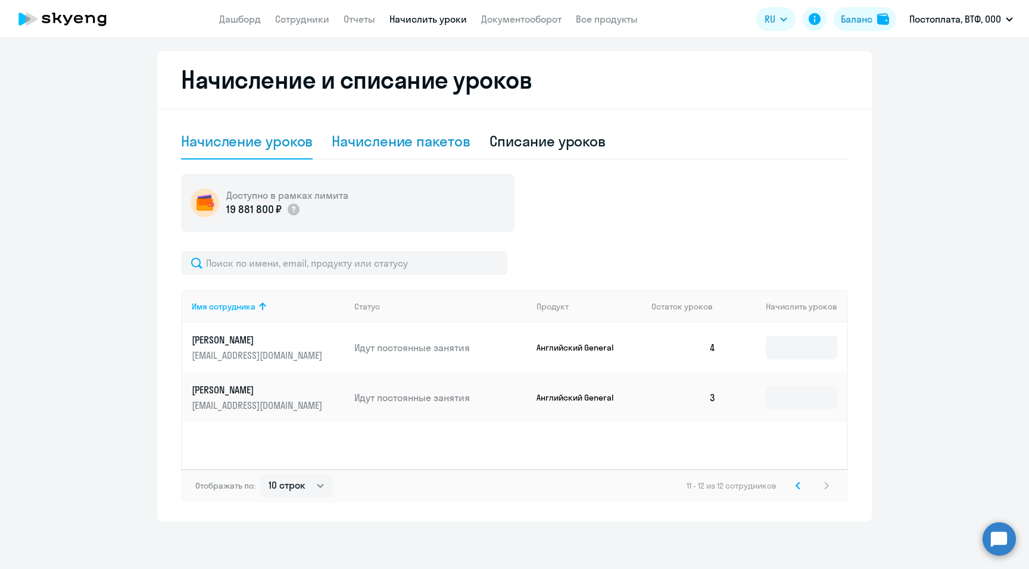
click at [369, 145] on div "Начисление пакетов" at bounding box center [401, 141] width 138 height 19
select select "10"
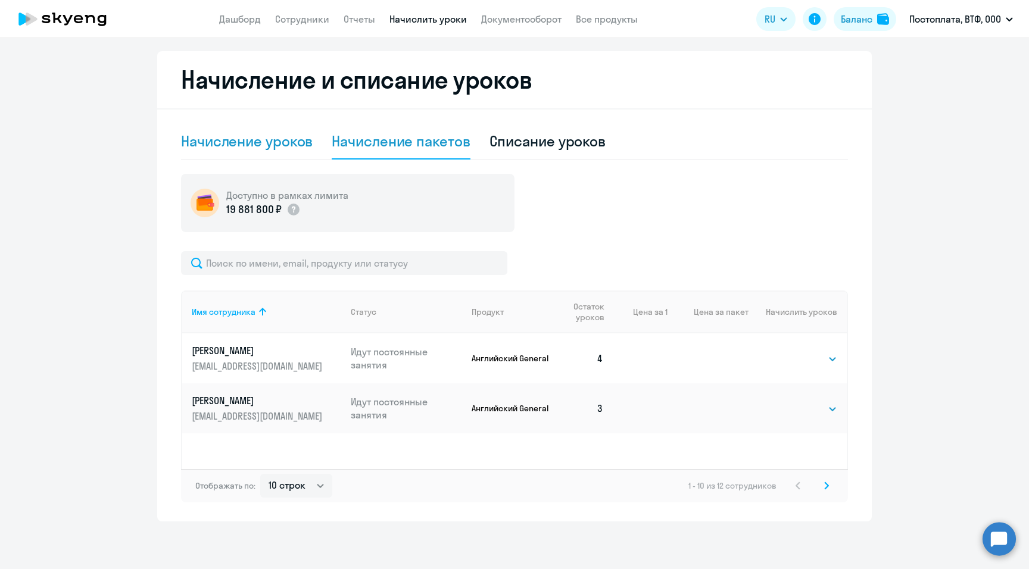
click at [258, 144] on div "Начисление уроков" at bounding box center [247, 141] width 132 height 19
select select "10"
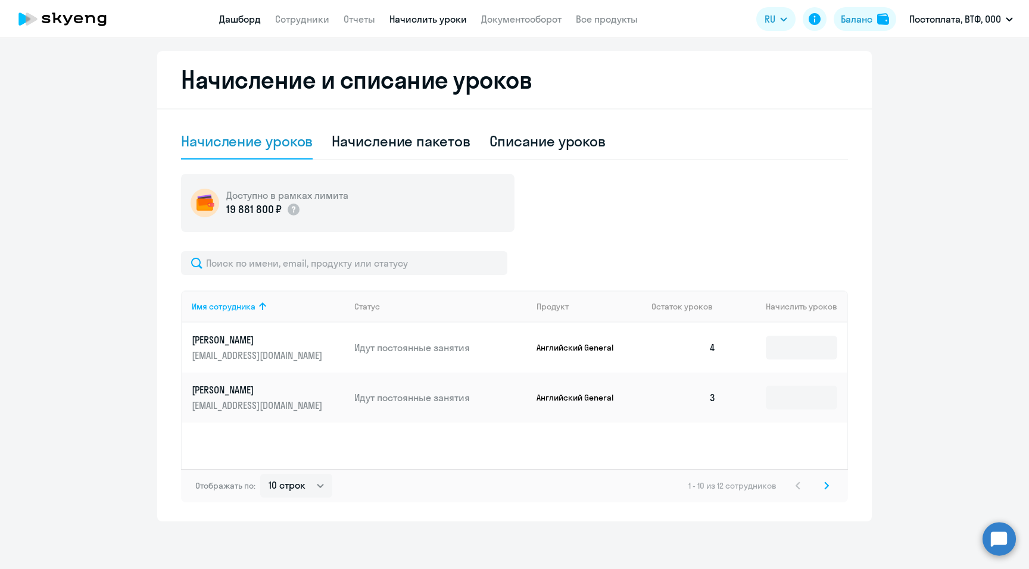
click at [247, 21] on link "Дашборд" at bounding box center [240, 19] width 42 height 12
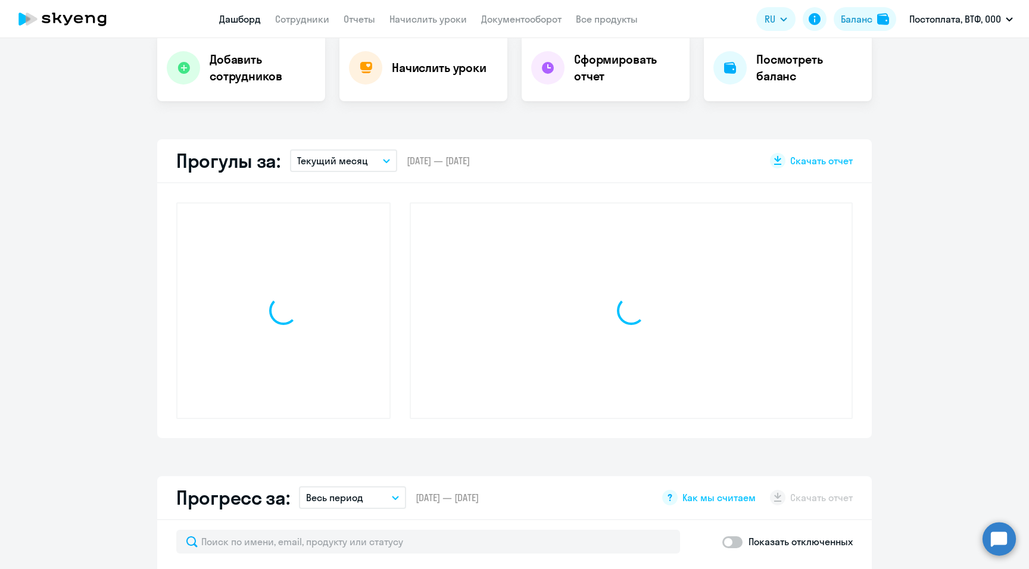
scroll to position [332, 0]
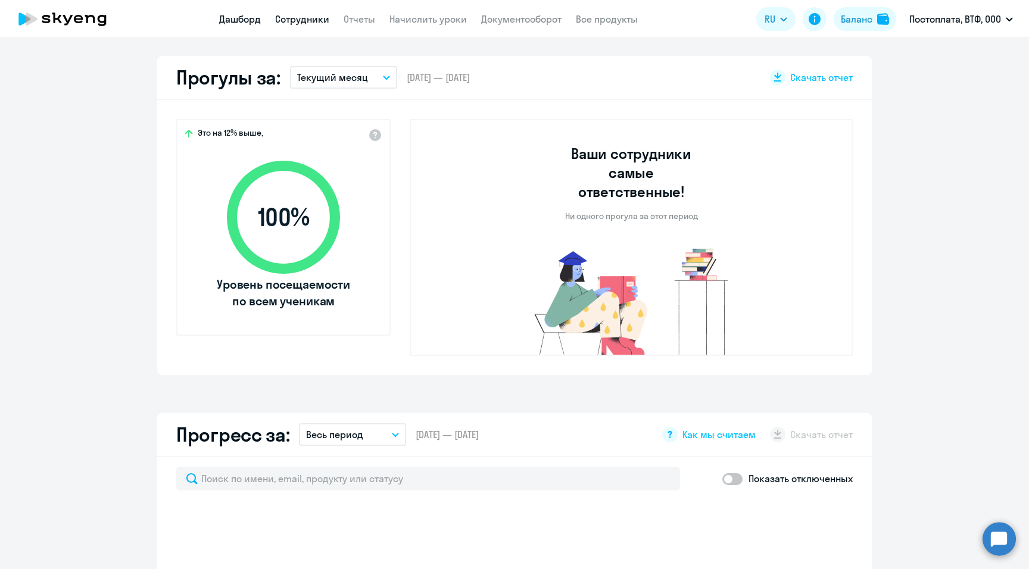
click at [304, 19] on link "Сотрудники" at bounding box center [302, 19] width 54 height 12
select select "30"
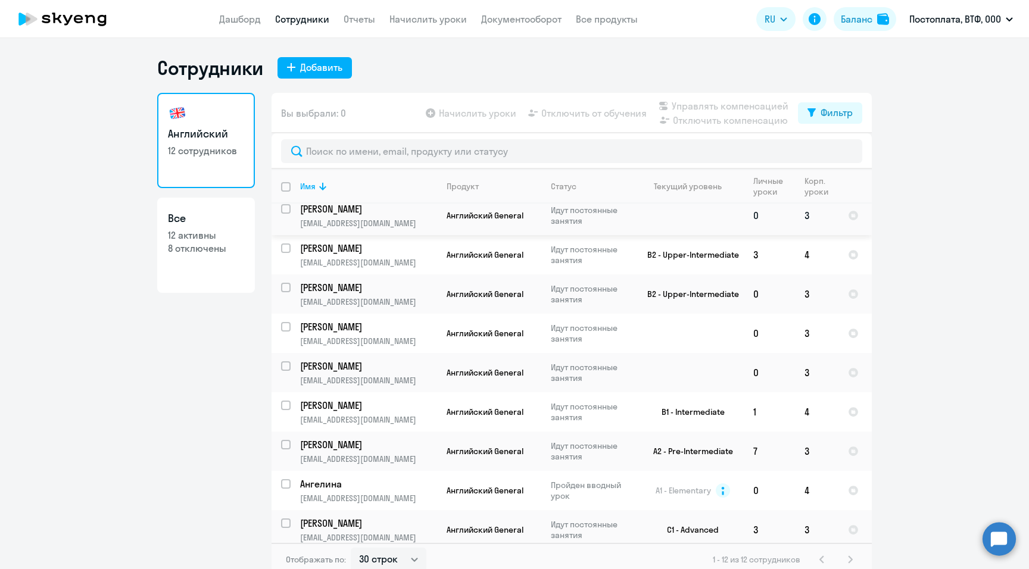
scroll to position [132, 0]
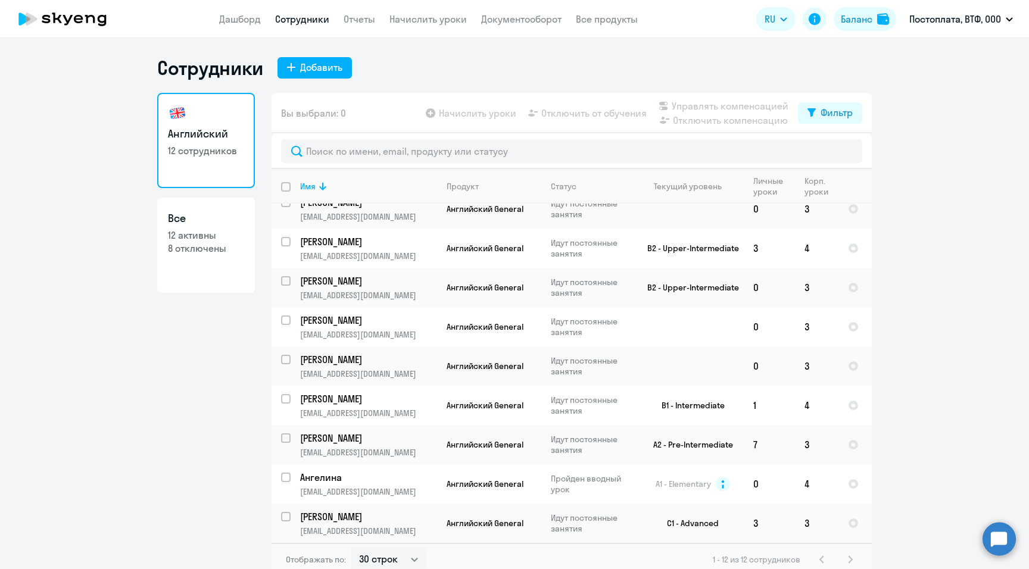
click at [202, 157] on link "Английский 12 сотрудников" at bounding box center [206, 140] width 98 height 95
click at [168, 141] on h3 "Английский" at bounding box center [206, 133] width 76 height 15
click at [251, 15] on link "Дашборд" at bounding box center [240, 19] width 42 height 12
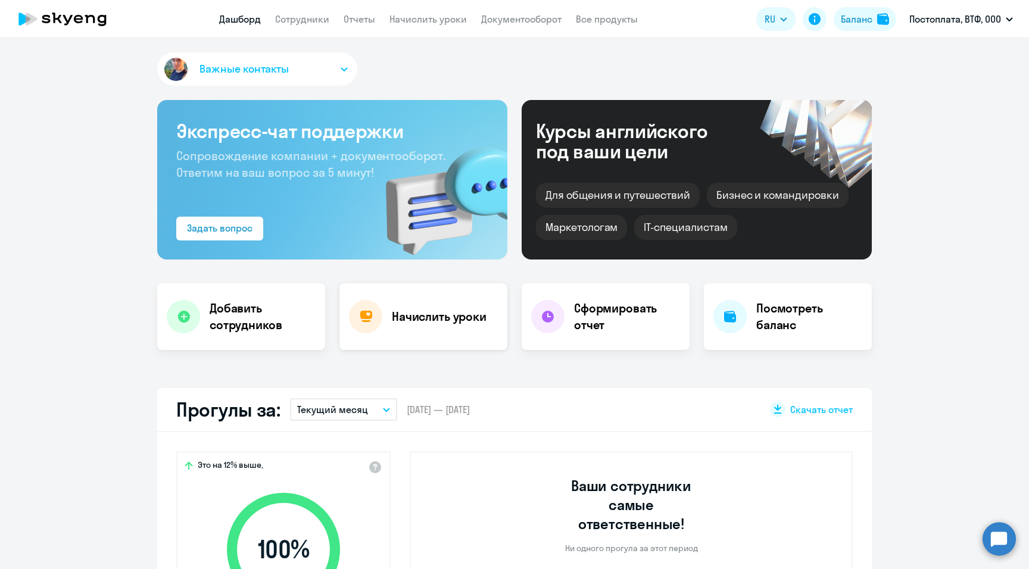
select select "30"
click at [419, 318] on h4 "Начислить уроки" at bounding box center [439, 316] width 95 height 17
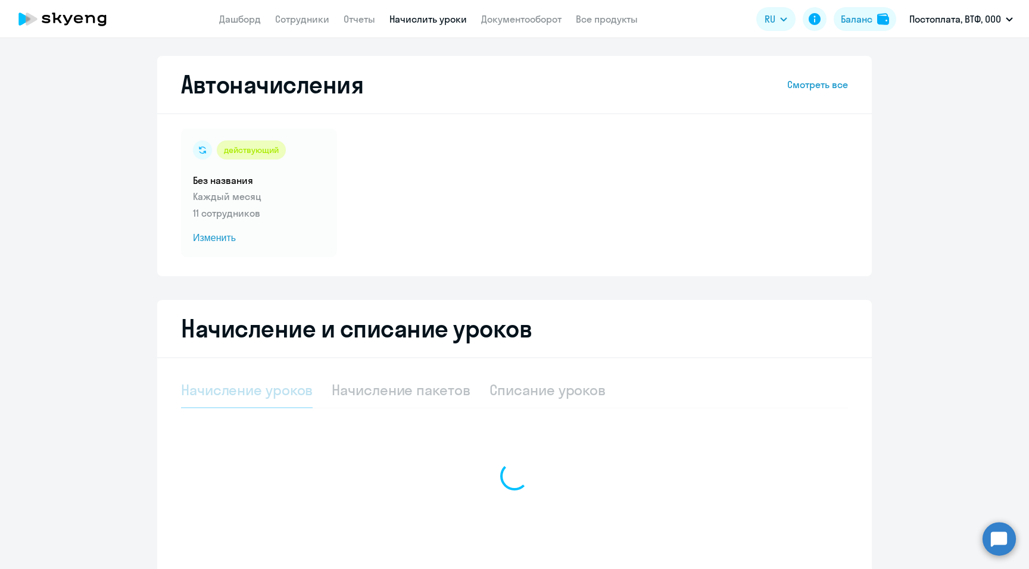
select select "10"
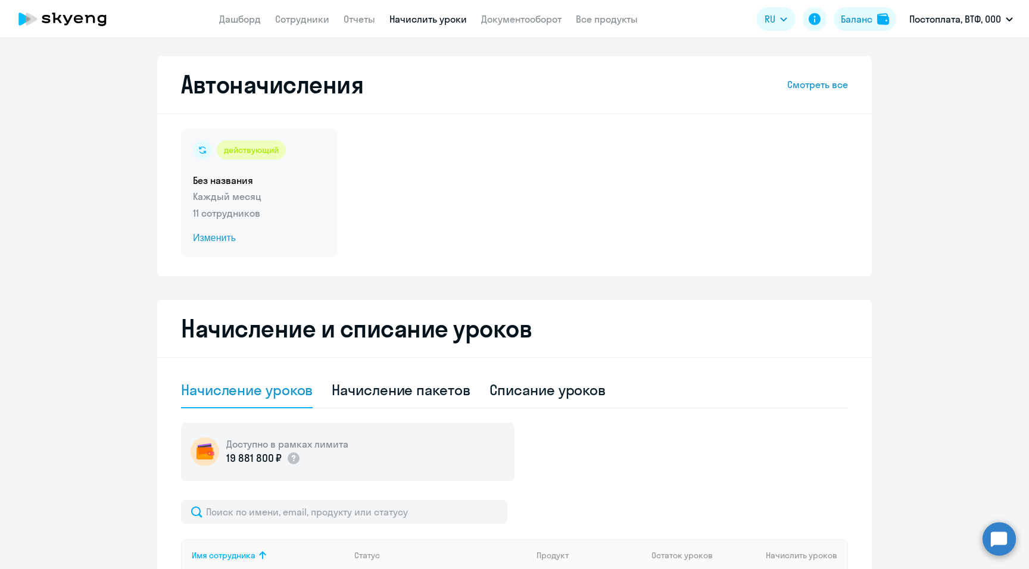
click at [213, 235] on span "Изменить" at bounding box center [259, 238] width 132 height 14
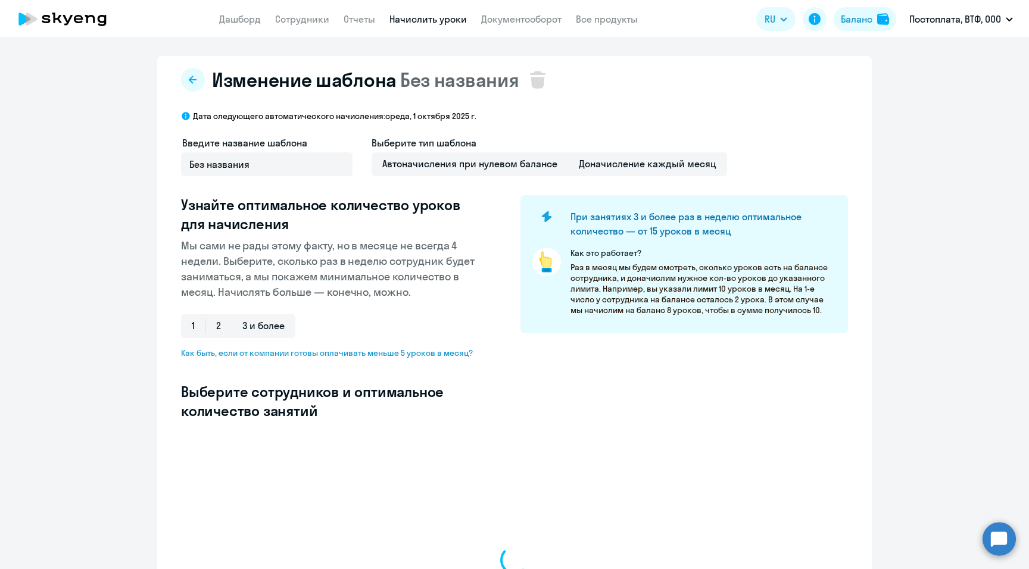
select select "10"
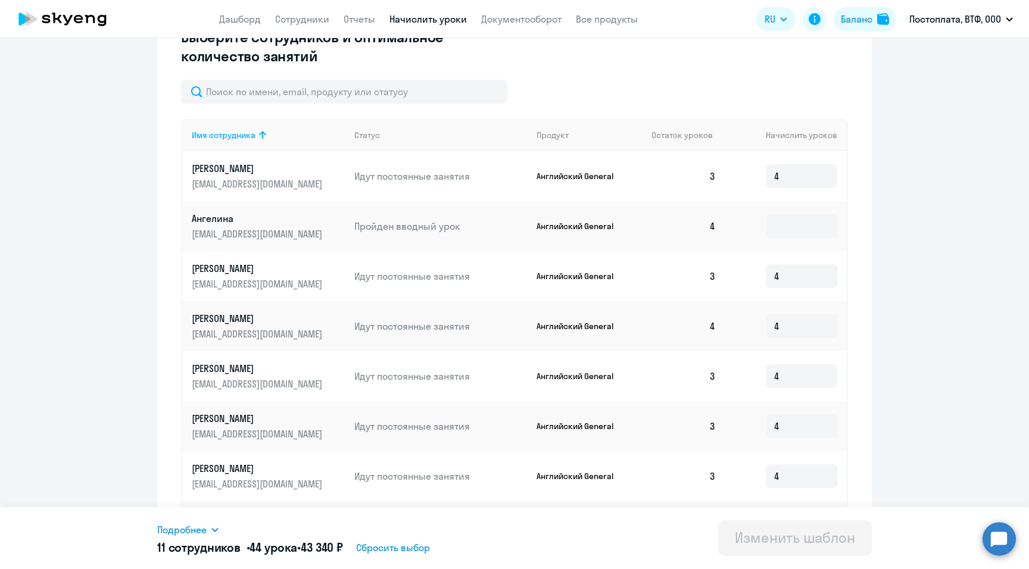
scroll to position [356, 0]
click at [786, 225] on input at bounding box center [801, 225] width 71 height 24
